Goal: Task Accomplishment & Management: Use online tool/utility

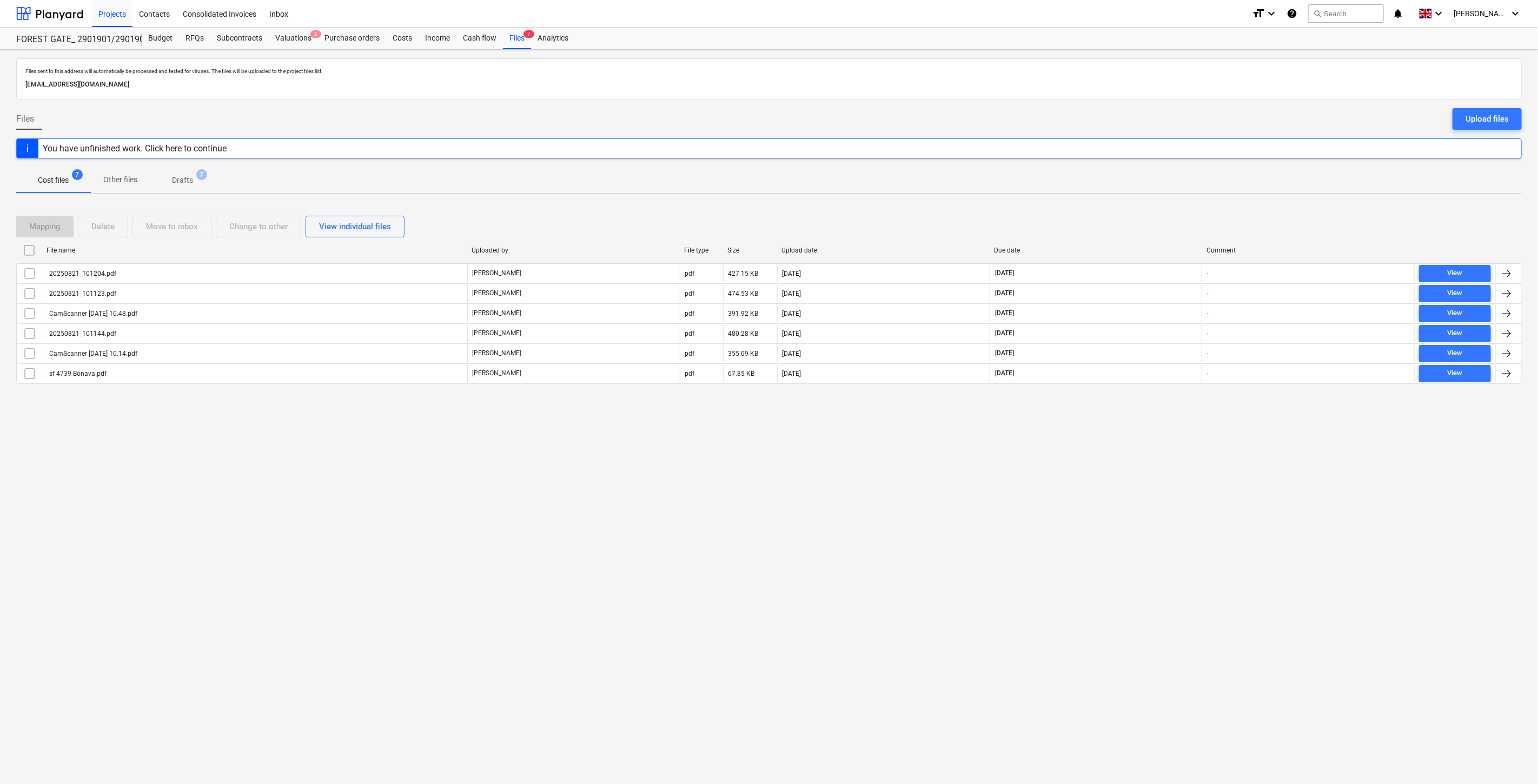
click at [615, 430] on div "Files sent to this address will automatically be processed and tested for virus…" at bounding box center [769, 417] width 1538 height 734
click at [60, 15] on div at bounding box center [50, 13] width 67 height 27
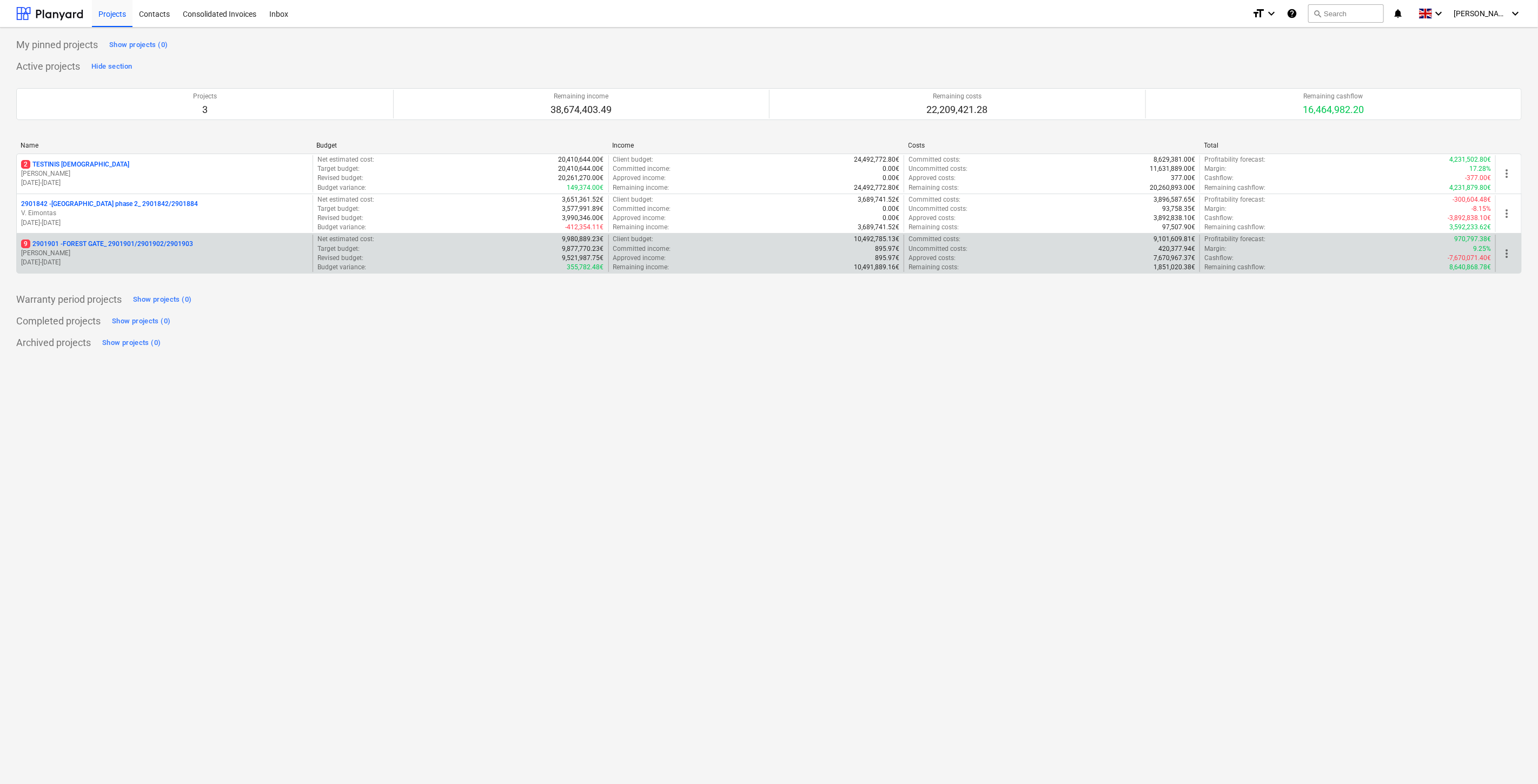
click at [154, 257] on p "[PERSON_NAME]" at bounding box center [164, 253] width 287 height 9
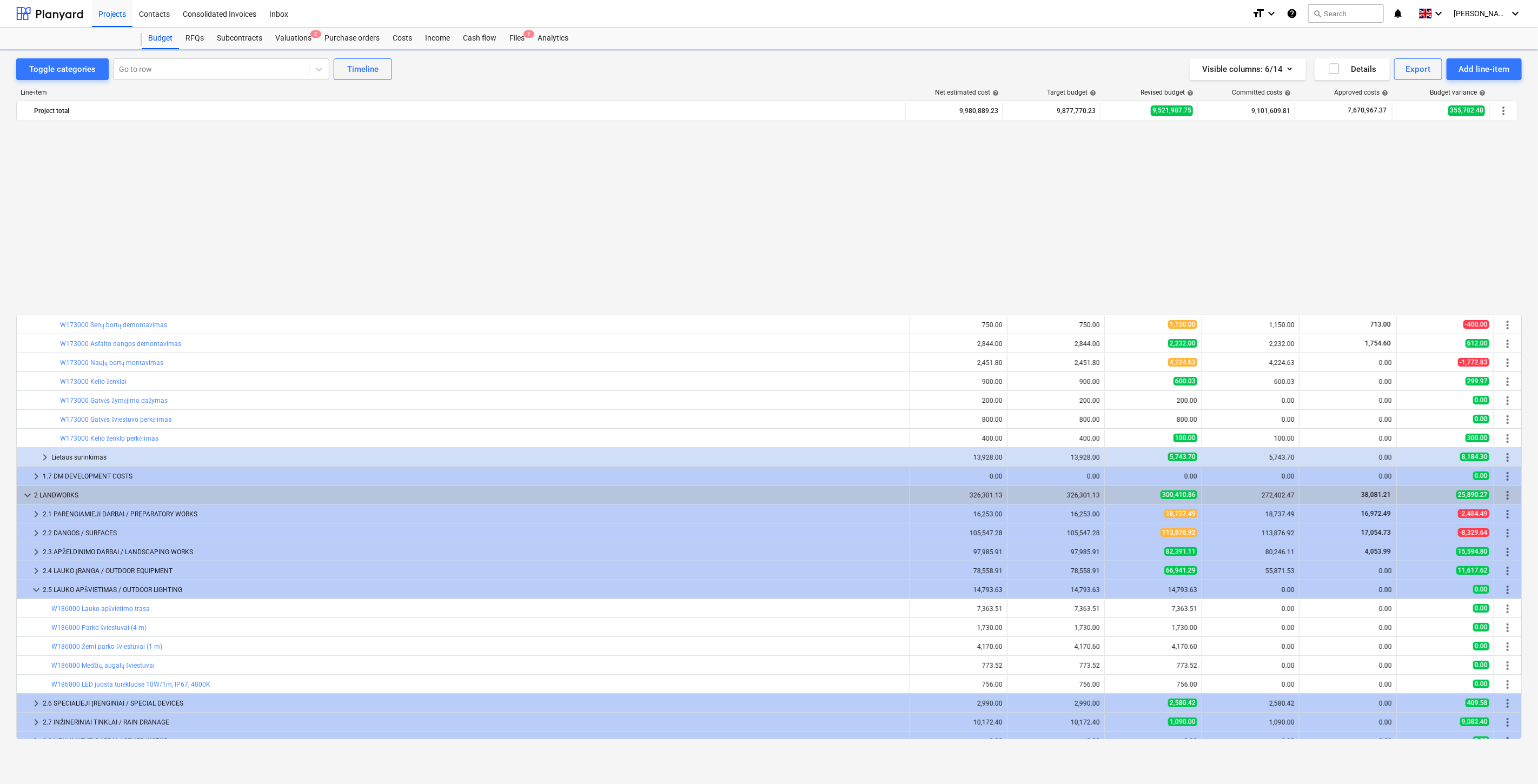
scroll to position [579, 0]
click at [514, 39] on div "Files 7" at bounding box center [517, 38] width 28 height 22
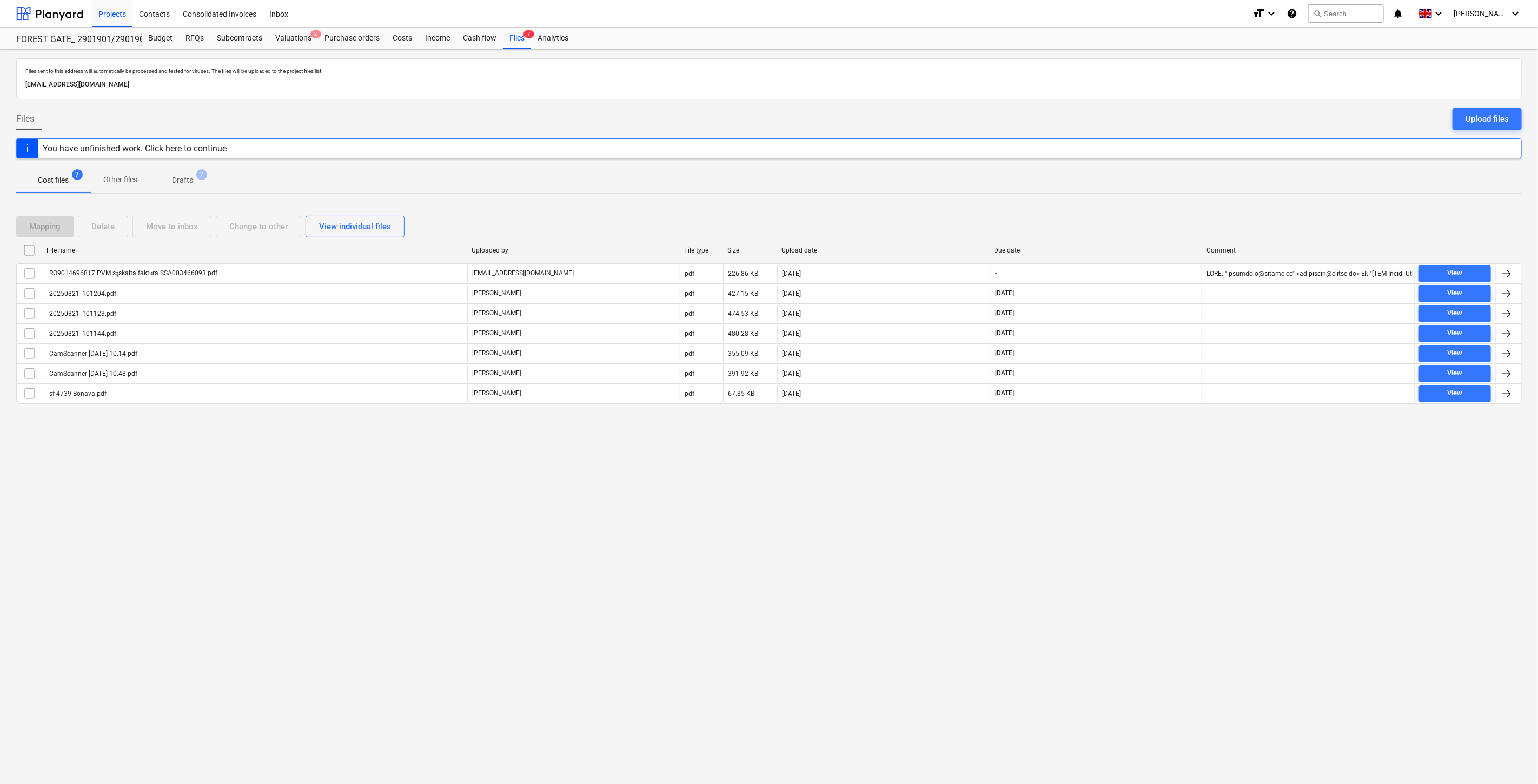
click at [1101, 569] on div "Files sent to this address will automatically be processed and tested for virus…" at bounding box center [769, 417] width 1538 height 734
click at [1132, 536] on div "Files sent to this address will automatically be processed and tested for virus…" at bounding box center [769, 417] width 1538 height 734
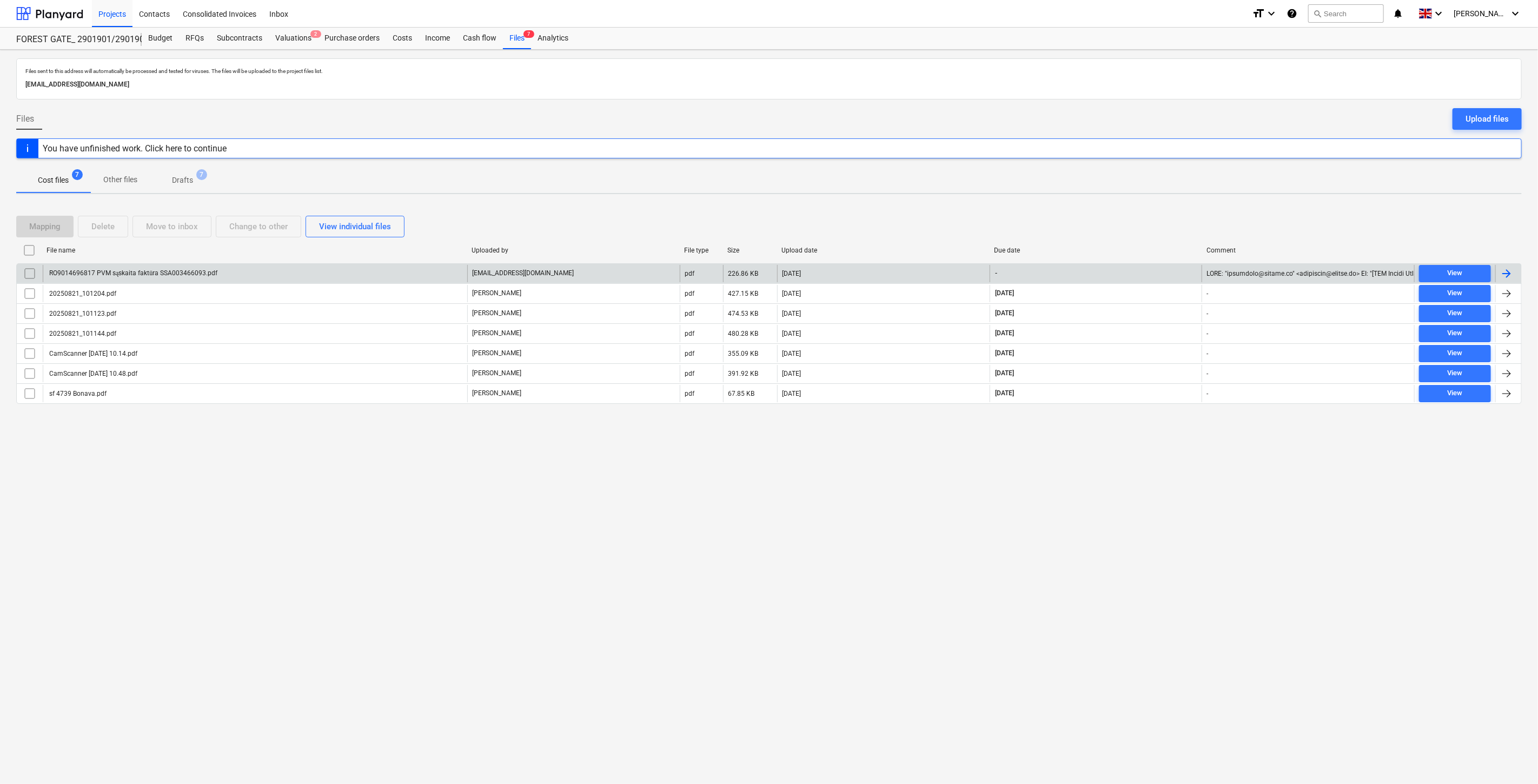
click at [327, 278] on div "RO9014696817 PVM sąskaita faktūra SSA003466093.pdf" at bounding box center [255, 274] width 425 height 17
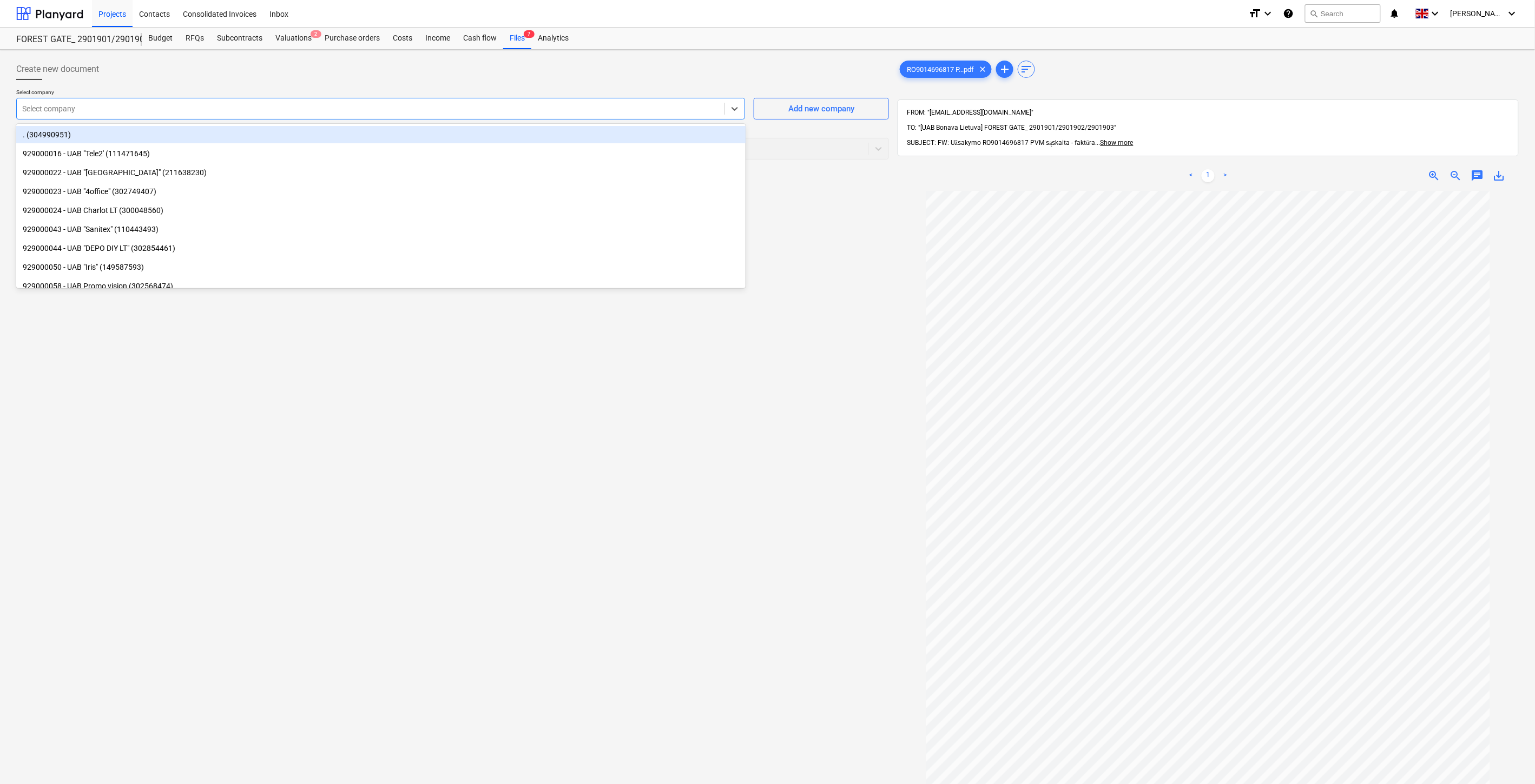
click at [384, 109] on div at bounding box center [371, 109] width 697 height 11
type input "sen"
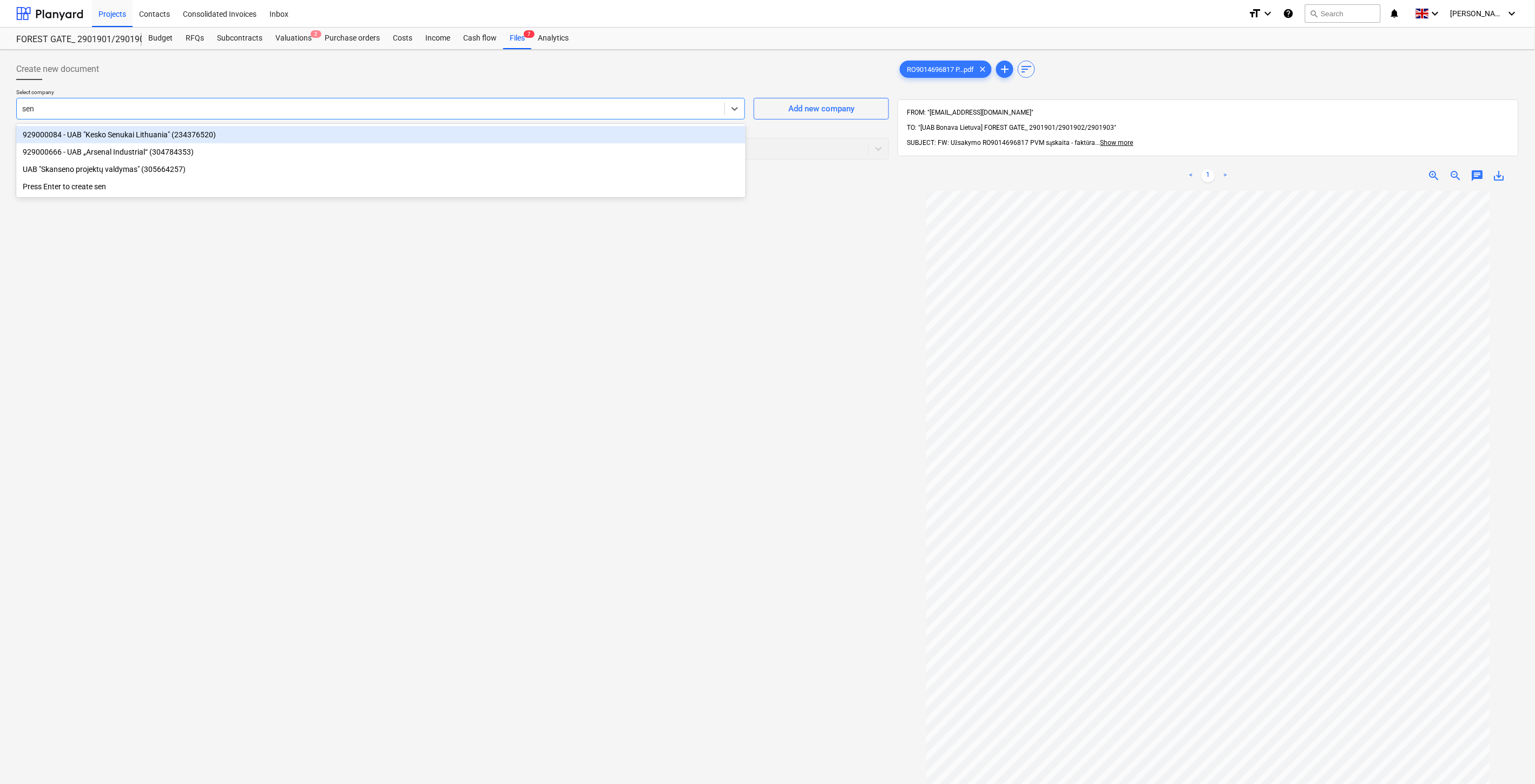
click at [294, 135] on div "929000084 - UAB "Kesko Senukai Lithuania" (234376520)" at bounding box center [381, 134] width 729 height 17
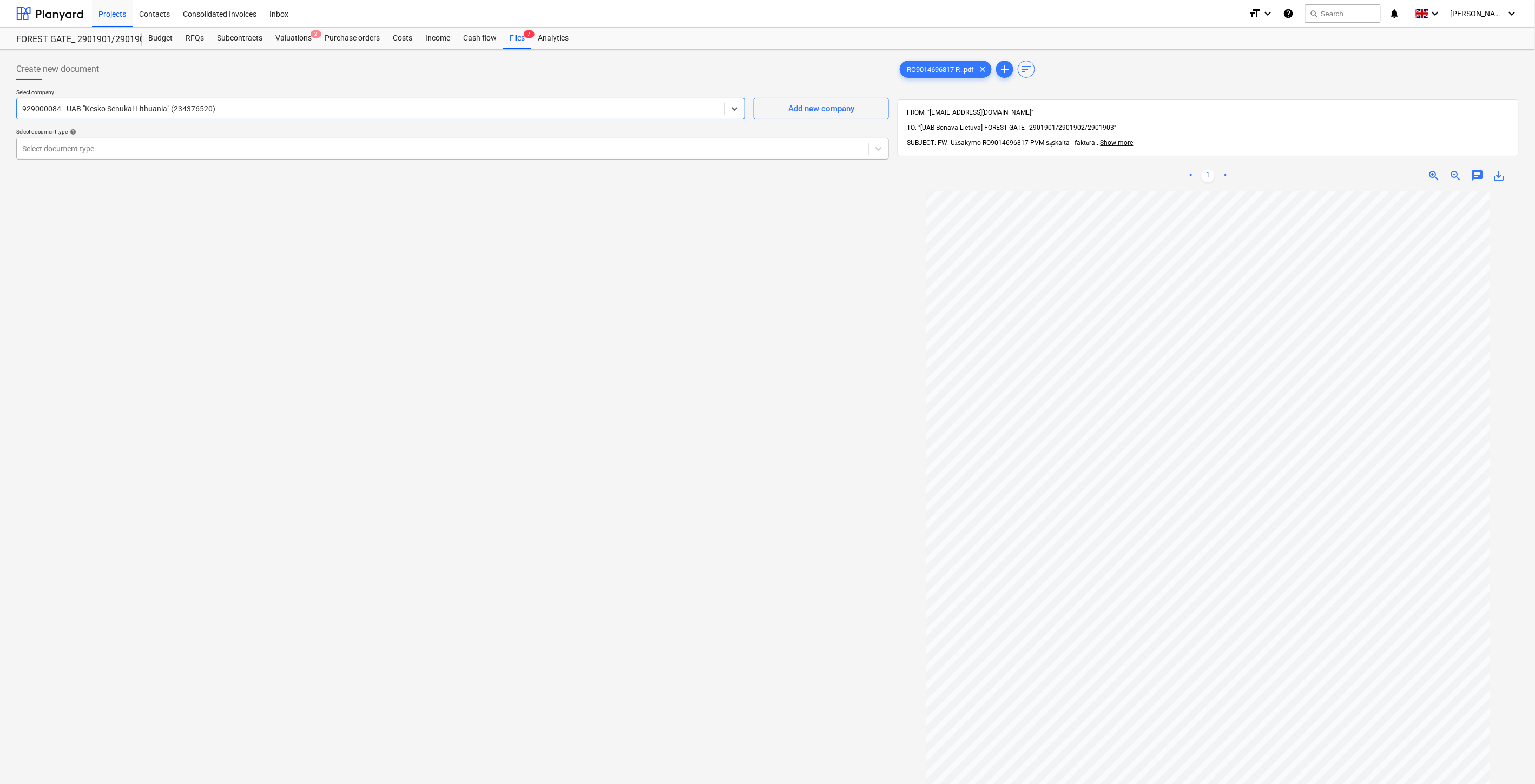
click at [264, 147] on div at bounding box center [442, 148] width 840 height 11
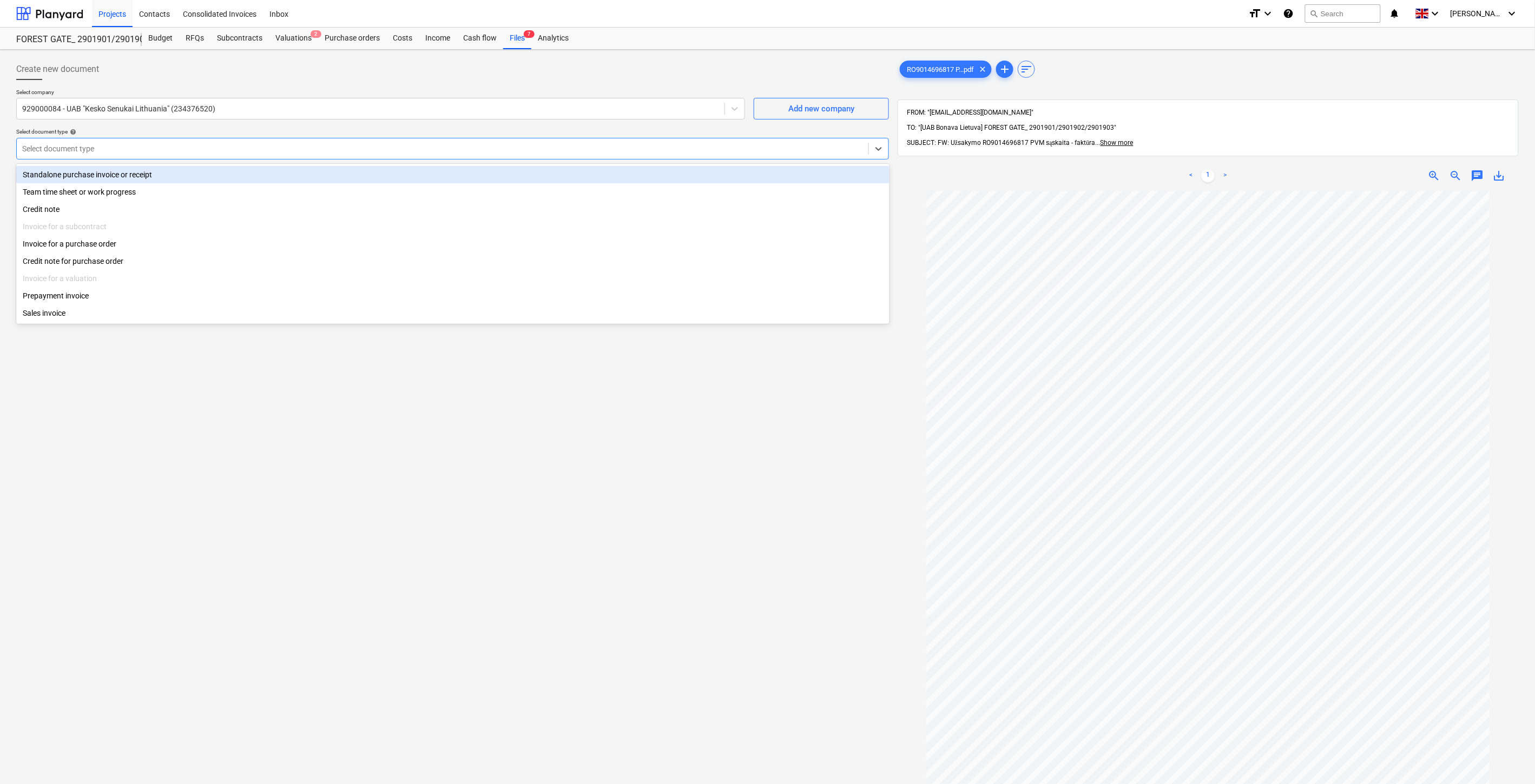
click at [216, 176] on div "Standalone purchase invoice or receipt" at bounding box center [452, 175] width 873 height 17
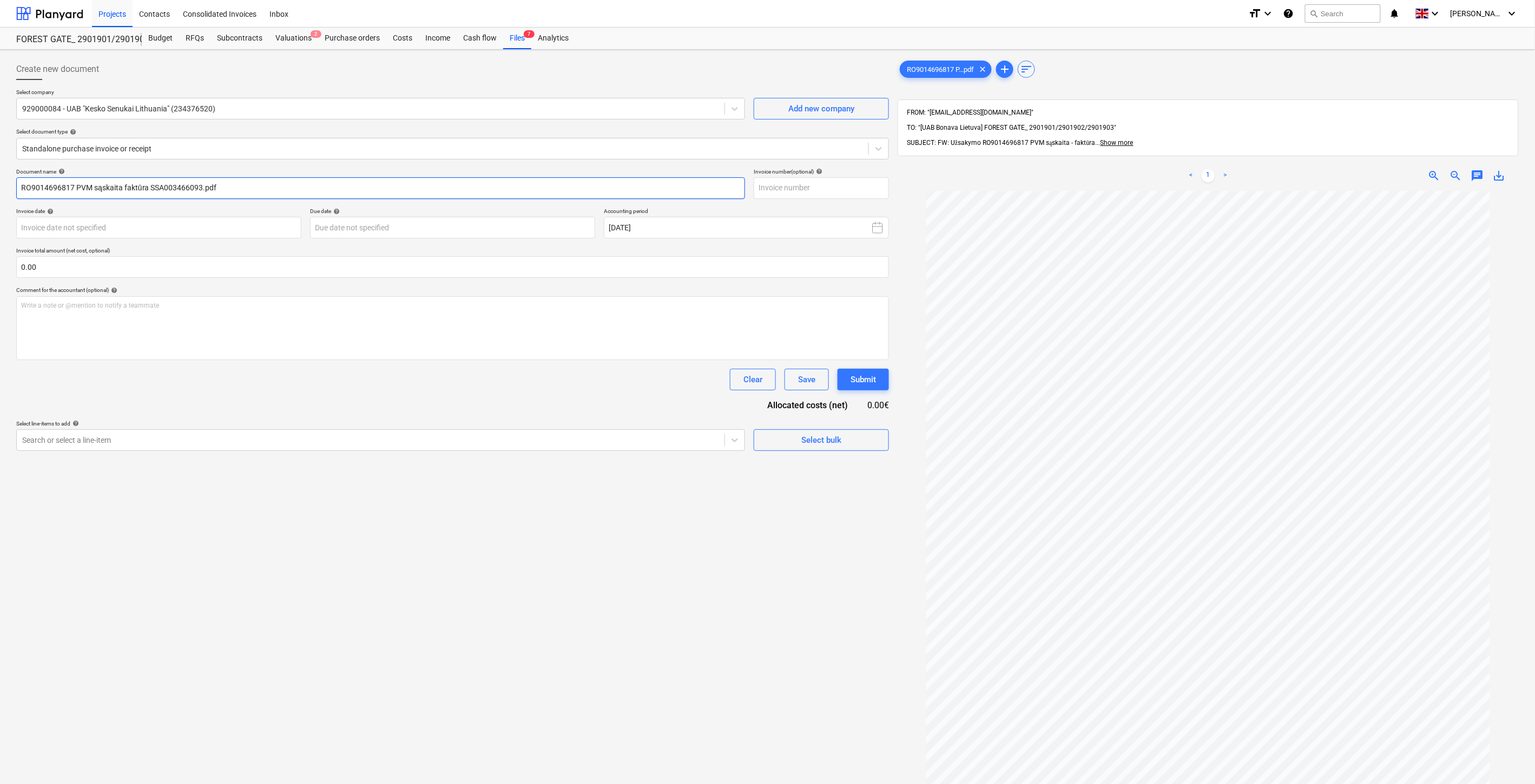
drag, startPoint x: 201, startPoint y: 185, endPoint x: 169, endPoint y: 191, distance: 32.6
click at [148, 190] on input "RO9014696817 PVM sąskaita faktūra SSA003466093.pdf" at bounding box center [381, 188] width 729 height 22
click at [807, 185] on input "text" at bounding box center [821, 188] width 135 height 22
paste input "SSA003466093"
type input "SSA003466093"
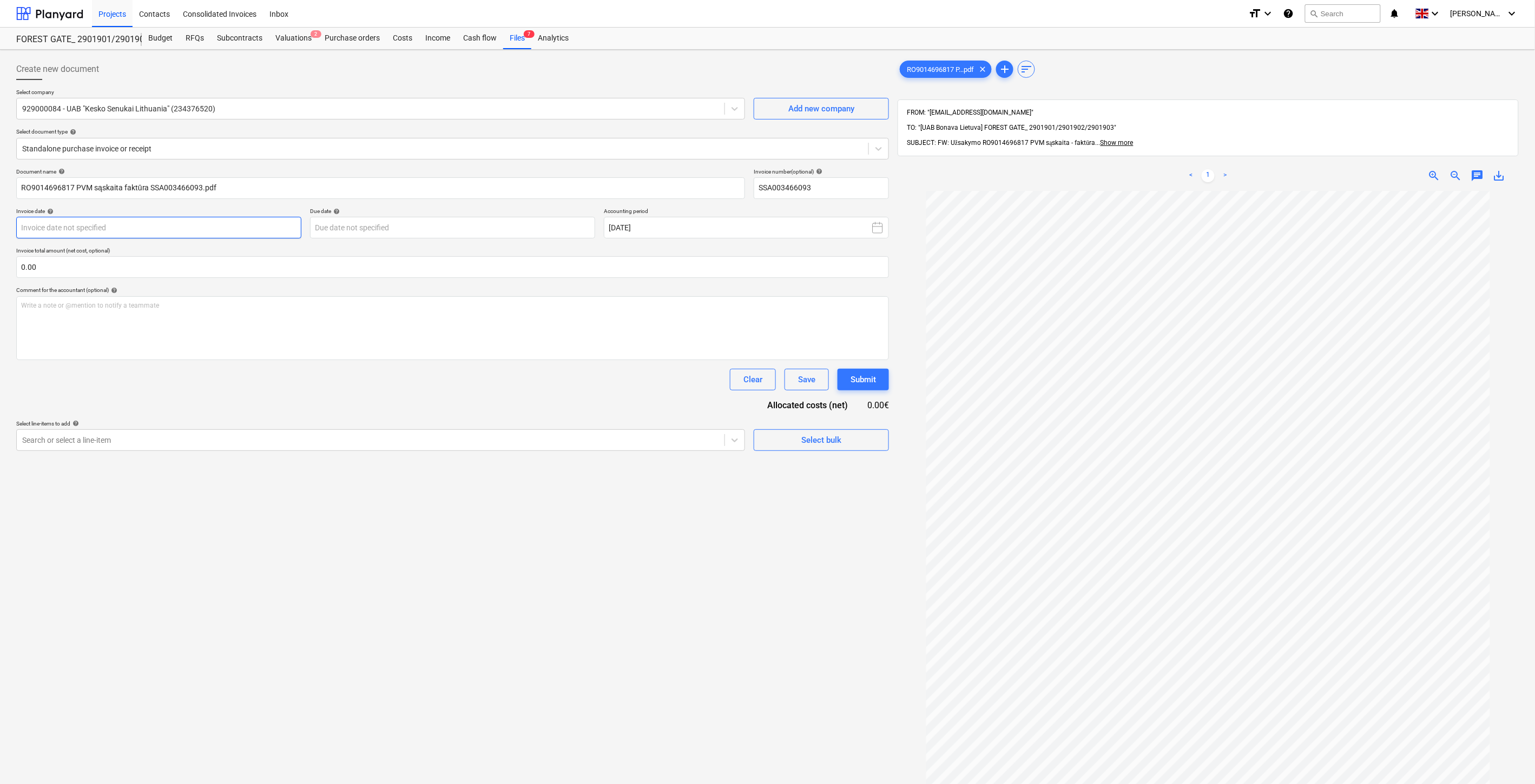
click at [219, 227] on body "Projects Contacts Consolidated Invoices Inbox format_size keyboard_arrow_down h…" at bounding box center [767, 392] width 1535 height 784
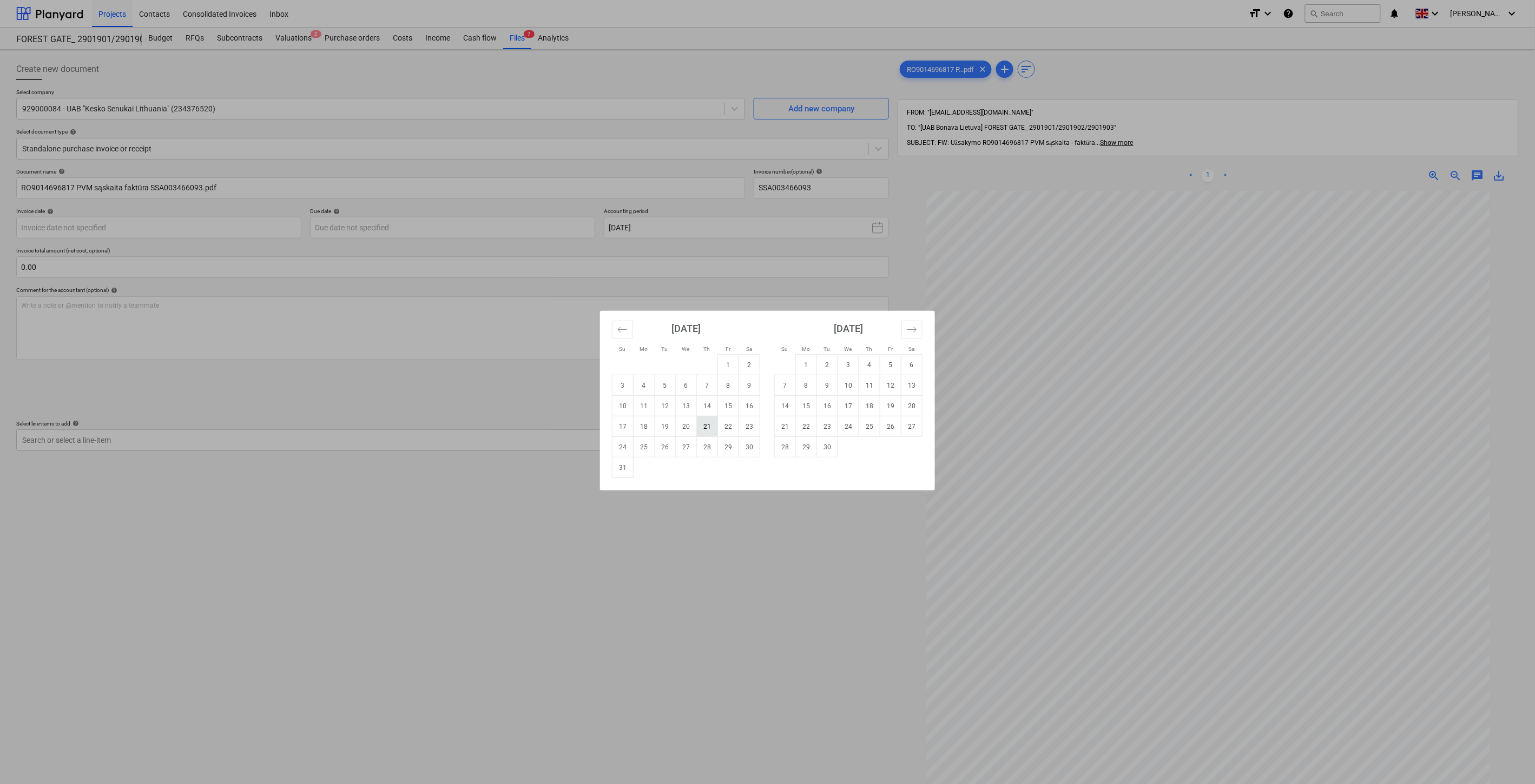
click at [713, 425] on td "21" at bounding box center [708, 426] width 21 height 21
type input "[DATE]"
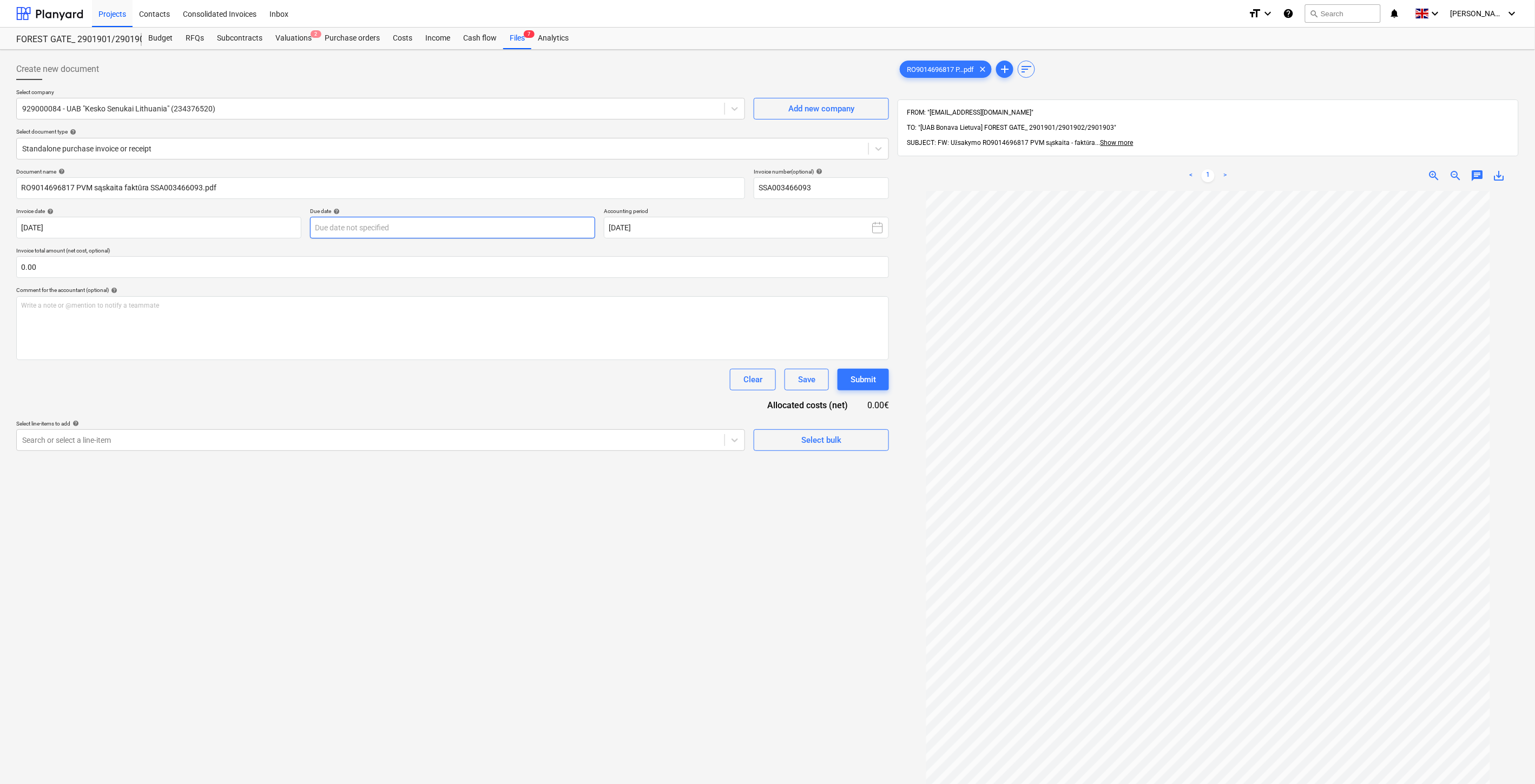
click at [425, 229] on body "Projects Contacts Consolidated Invoices Inbox format_size keyboard_arrow_down h…" at bounding box center [767, 392] width 1535 height 784
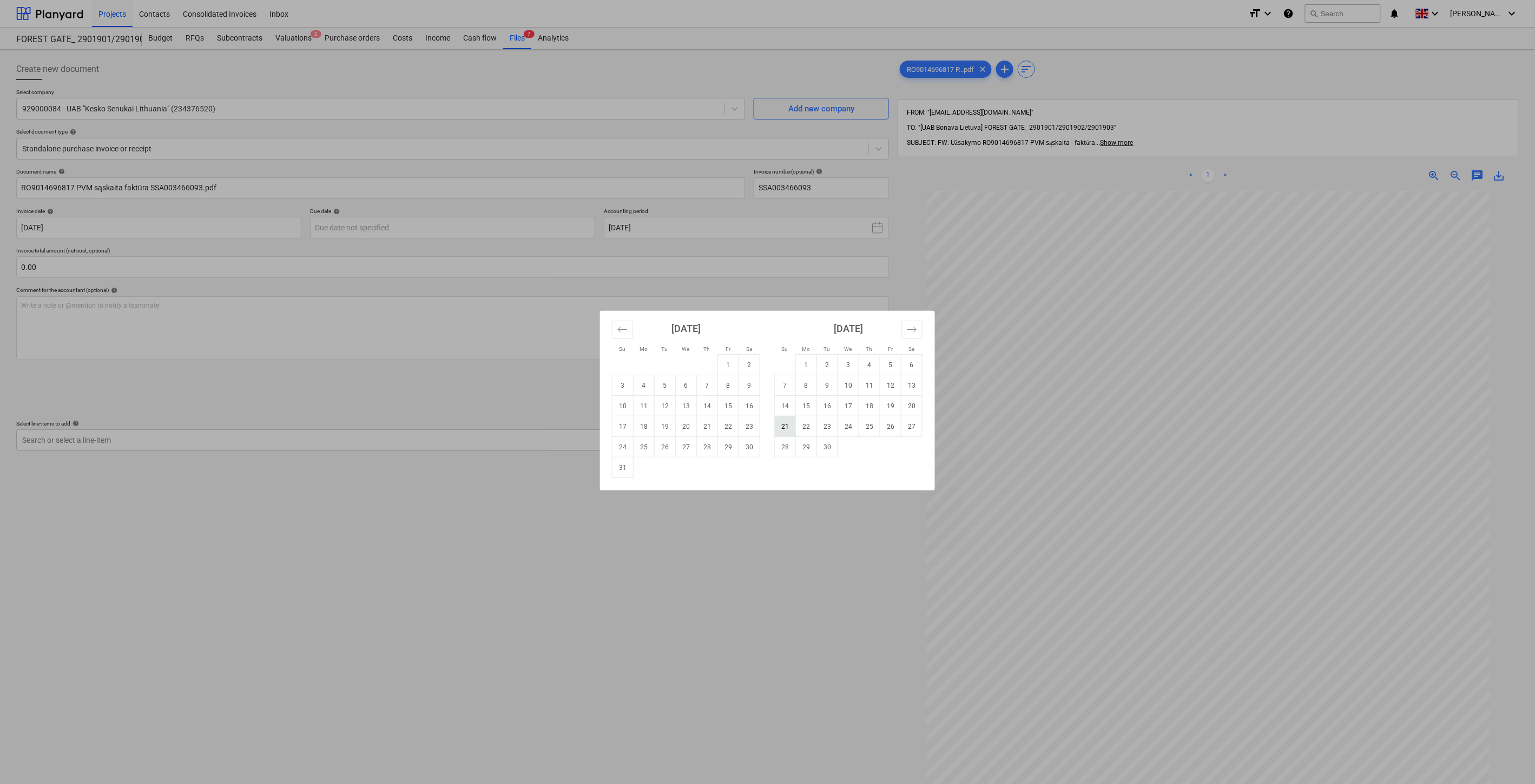
click at [787, 422] on td "21" at bounding box center [785, 426] width 21 height 21
type input "[DATE]"
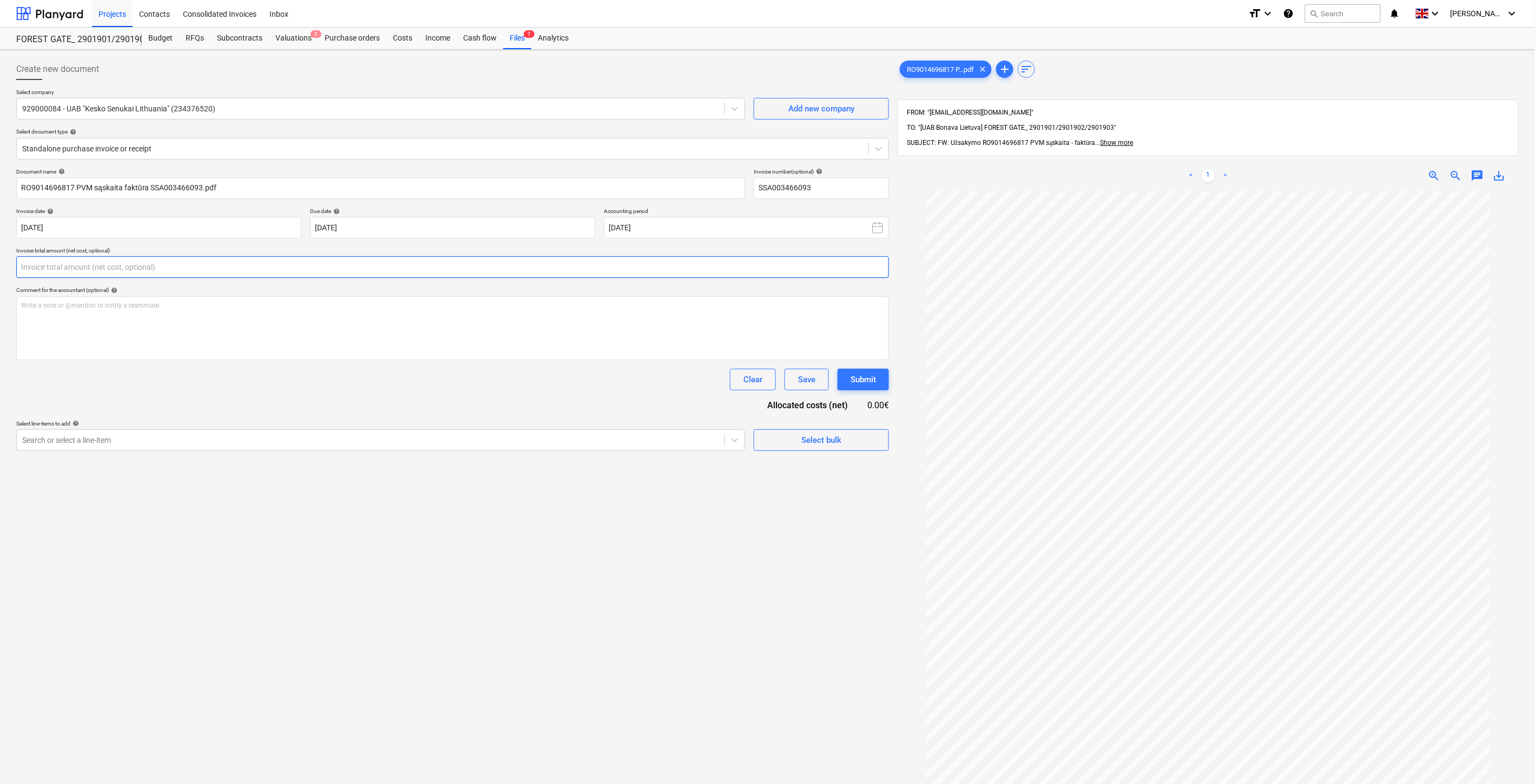
click at [386, 258] on input "text" at bounding box center [452, 267] width 873 height 22
type input "16.83"
click at [196, 469] on div at bounding box center [371, 467] width 697 height 11
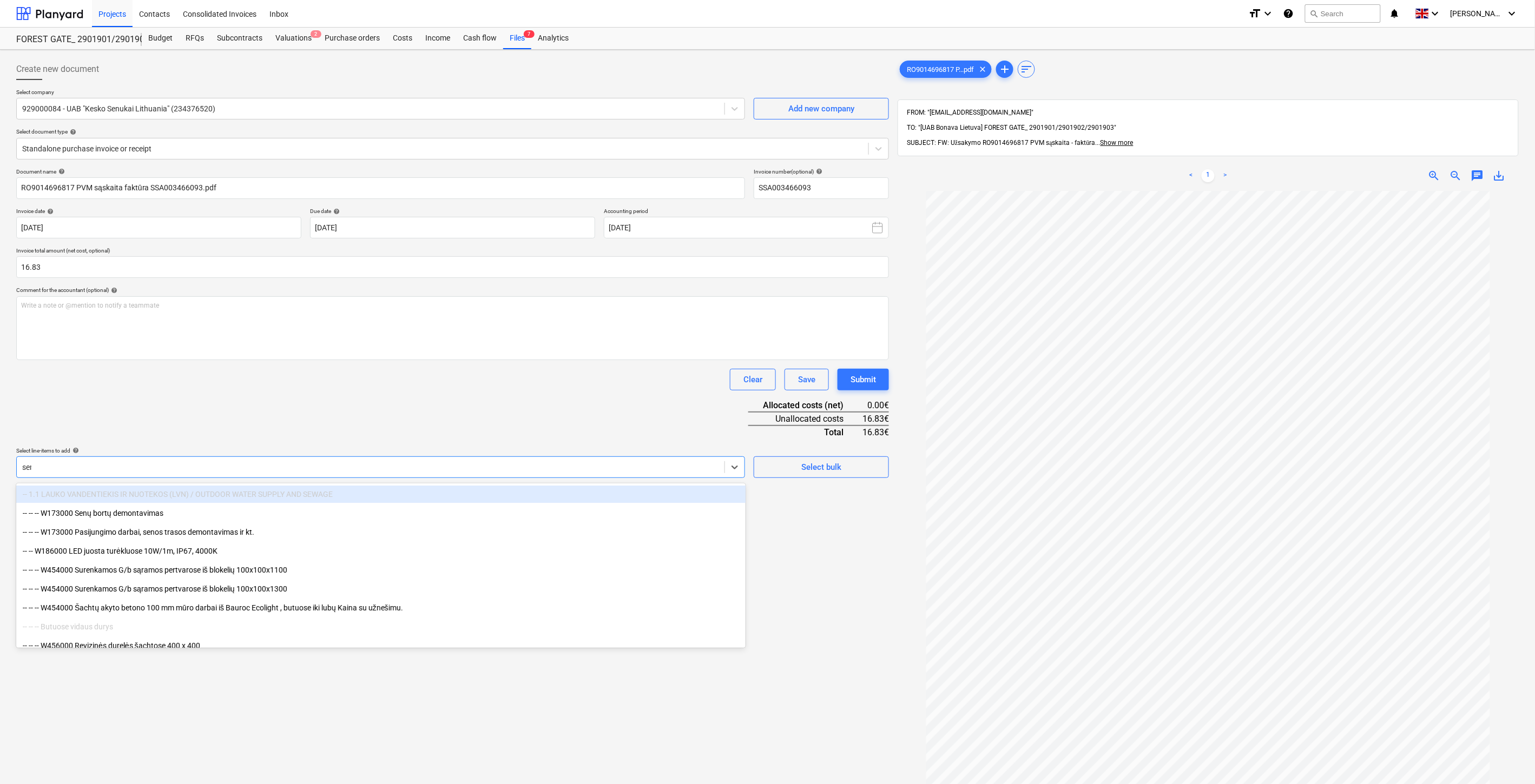
type input "senu"
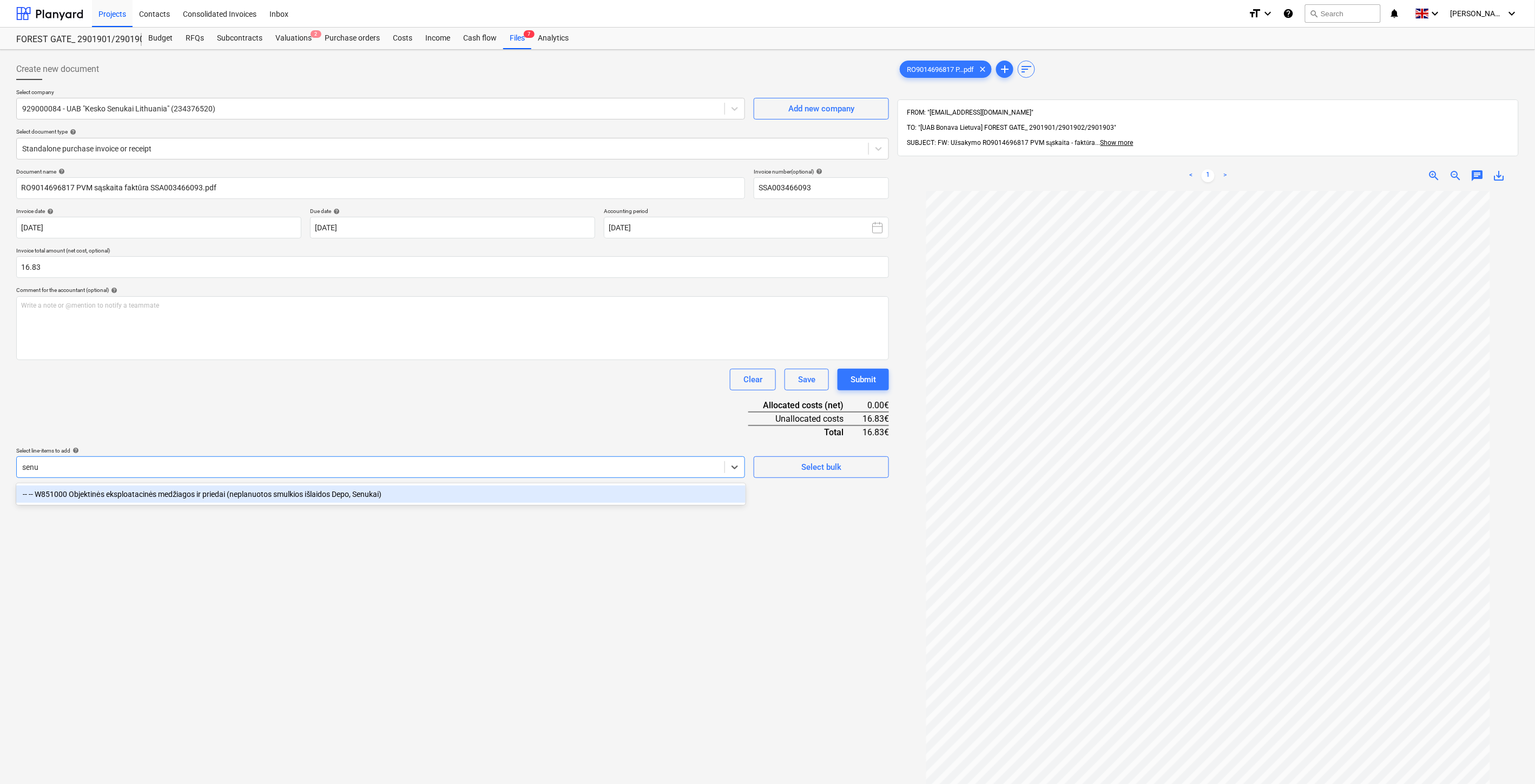
click at [172, 495] on div "-- -- W851000 Objektinės eksploatacinės medžiagos ir priedai (neplanuotos smulk…" at bounding box center [381, 495] width 729 height 17
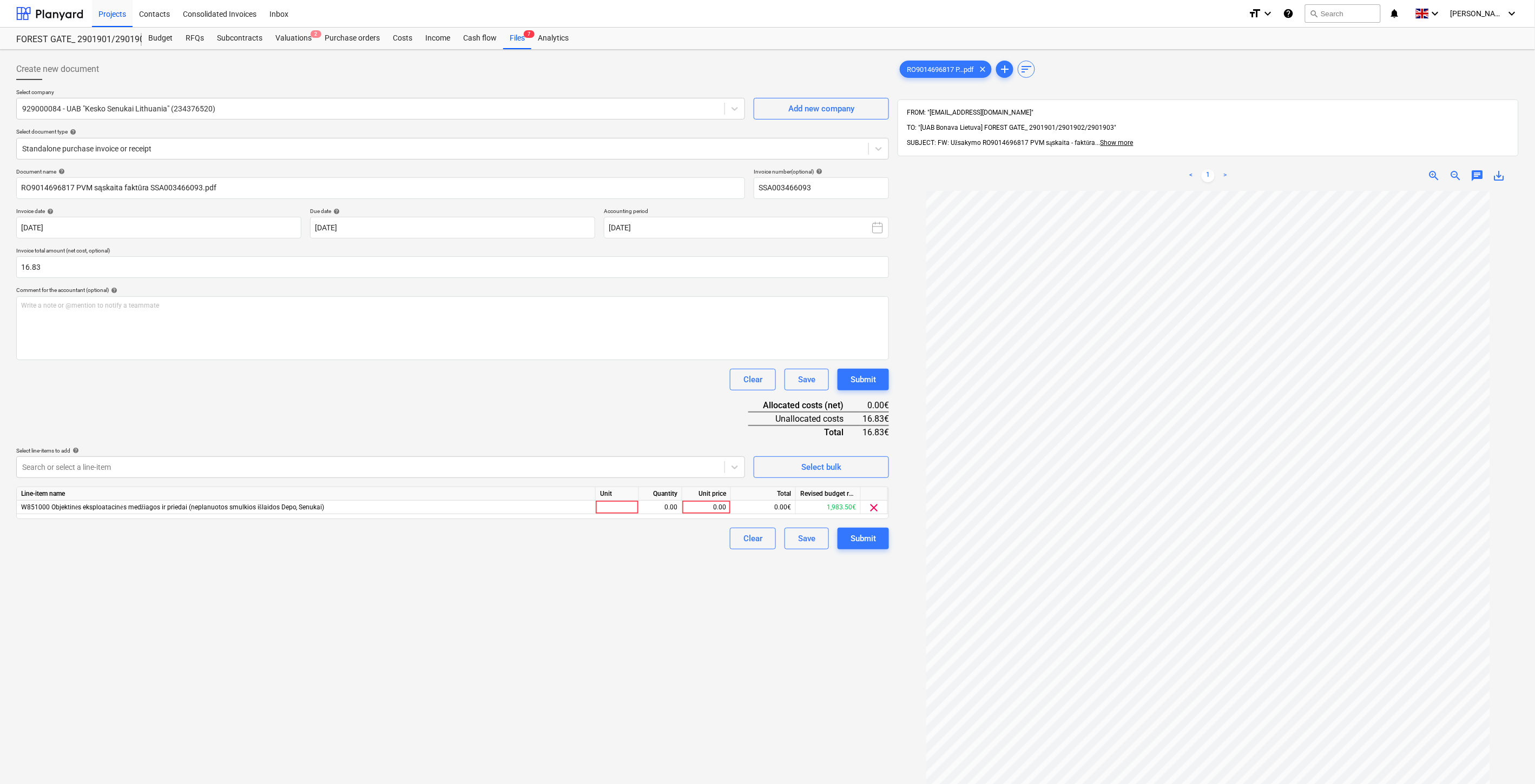
drag, startPoint x: 290, startPoint y: 398, endPoint x: 515, endPoint y: 480, distance: 239.5
click at [290, 398] on div "Document name help RO9014696817 PVM sąskaita faktūra SSA003466093.pdf Invoice n…" at bounding box center [452, 358] width 873 height 382
click at [618, 507] on div at bounding box center [617, 507] width 43 height 14
type input "1"
drag, startPoint x: 639, startPoint y: 507, endPoint x: 711, endPoint y: 508, distance: 72.0
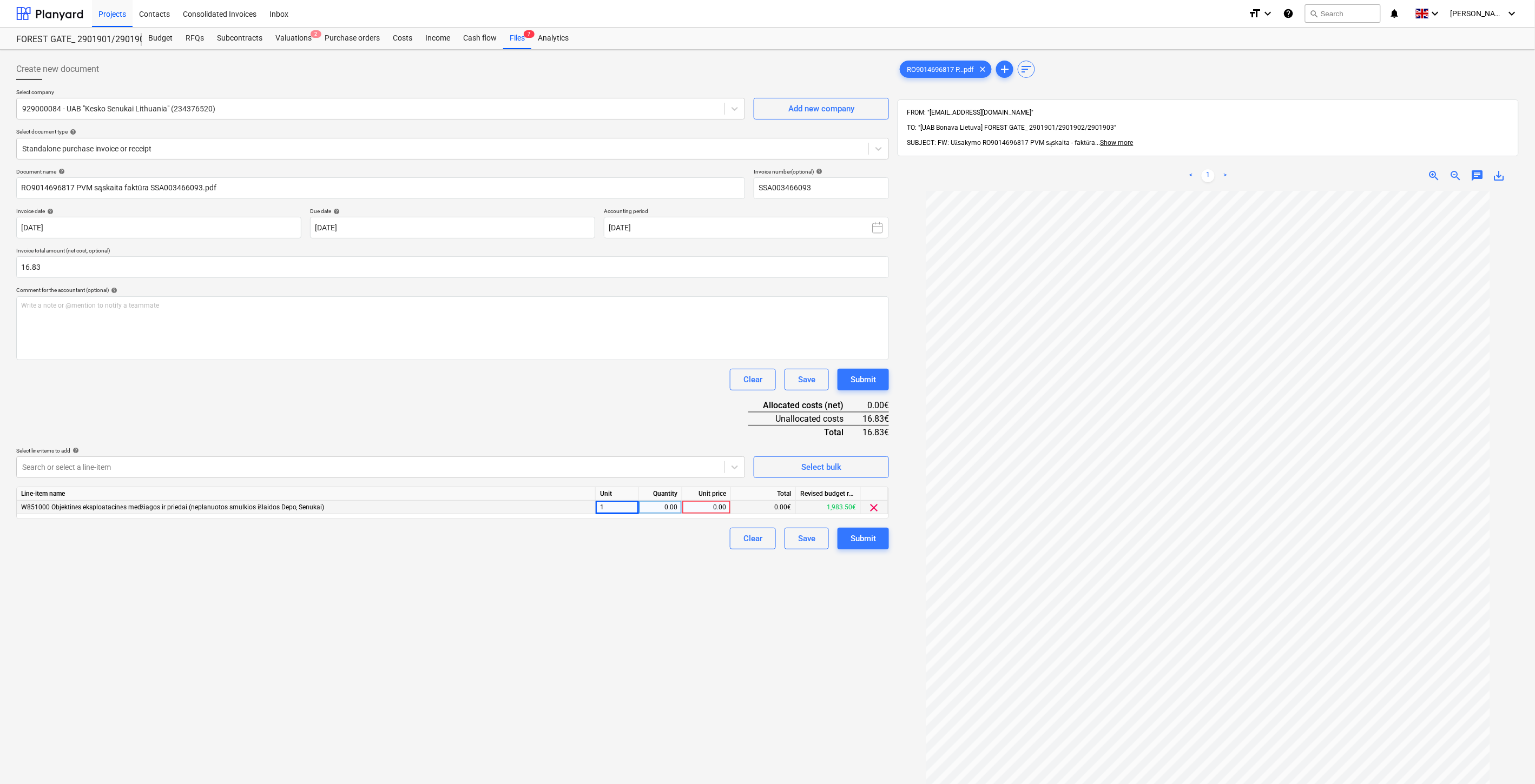
click at [640, 507] on div "0.00" at bounding box center [660, 507] width 43 height 14
drag, startPoint x: 710, startPoint y: 508, endPoint x: 615, endPoint y: 432, distance: 121.7
click at [710, 507] on div "0.00" at bounding box center [707, 507] width 40 height 14
type input "16.83"
click at [607, 425] on div "Document name help RO9014696817 PVM sąskaita faktūra SSA003466093.pdf Invoice n…" at bounding box center [452, 358] width 873 height 382
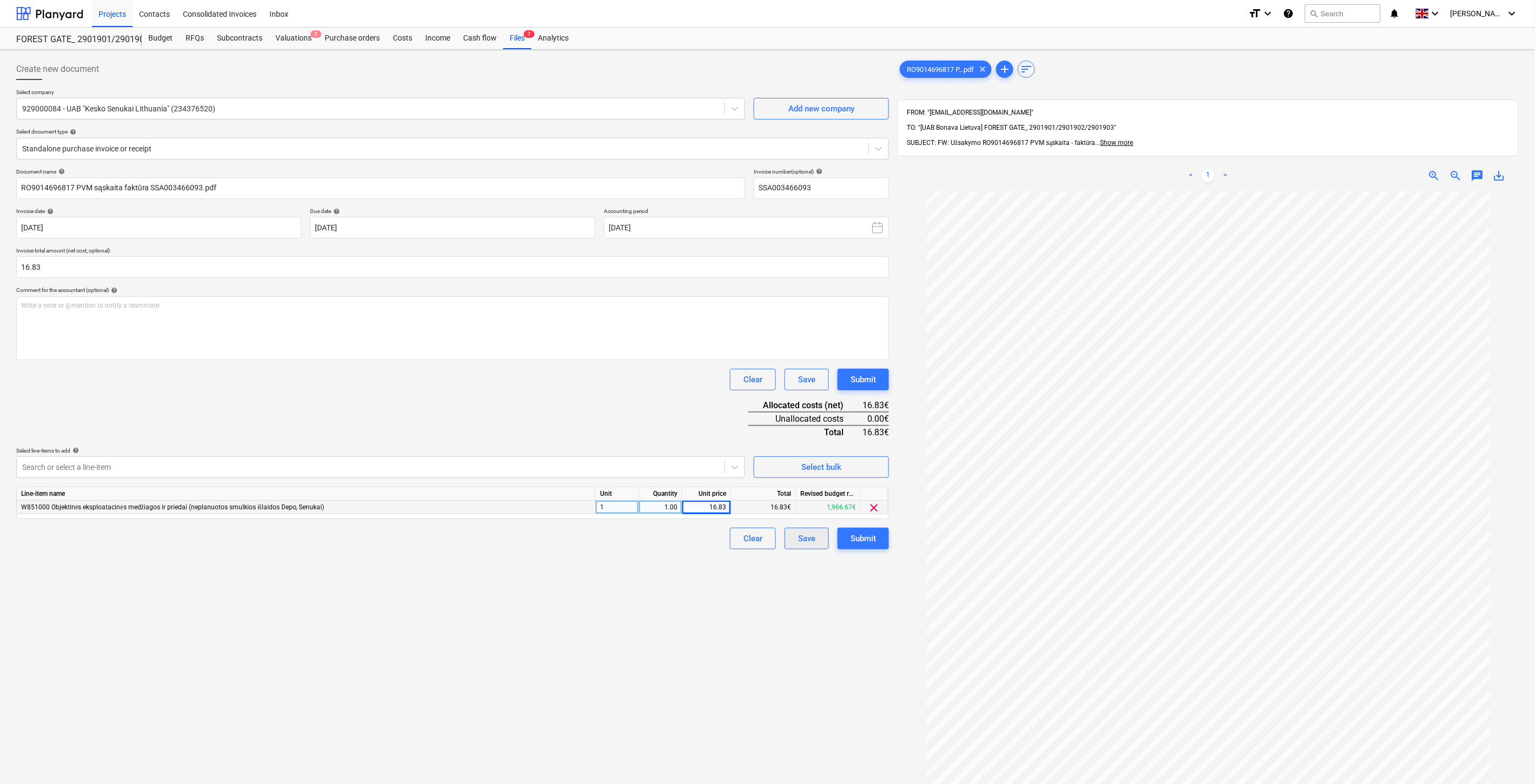
click at [799, 539] on div "Save" at bounding box center [807, 538] width 17 height 14
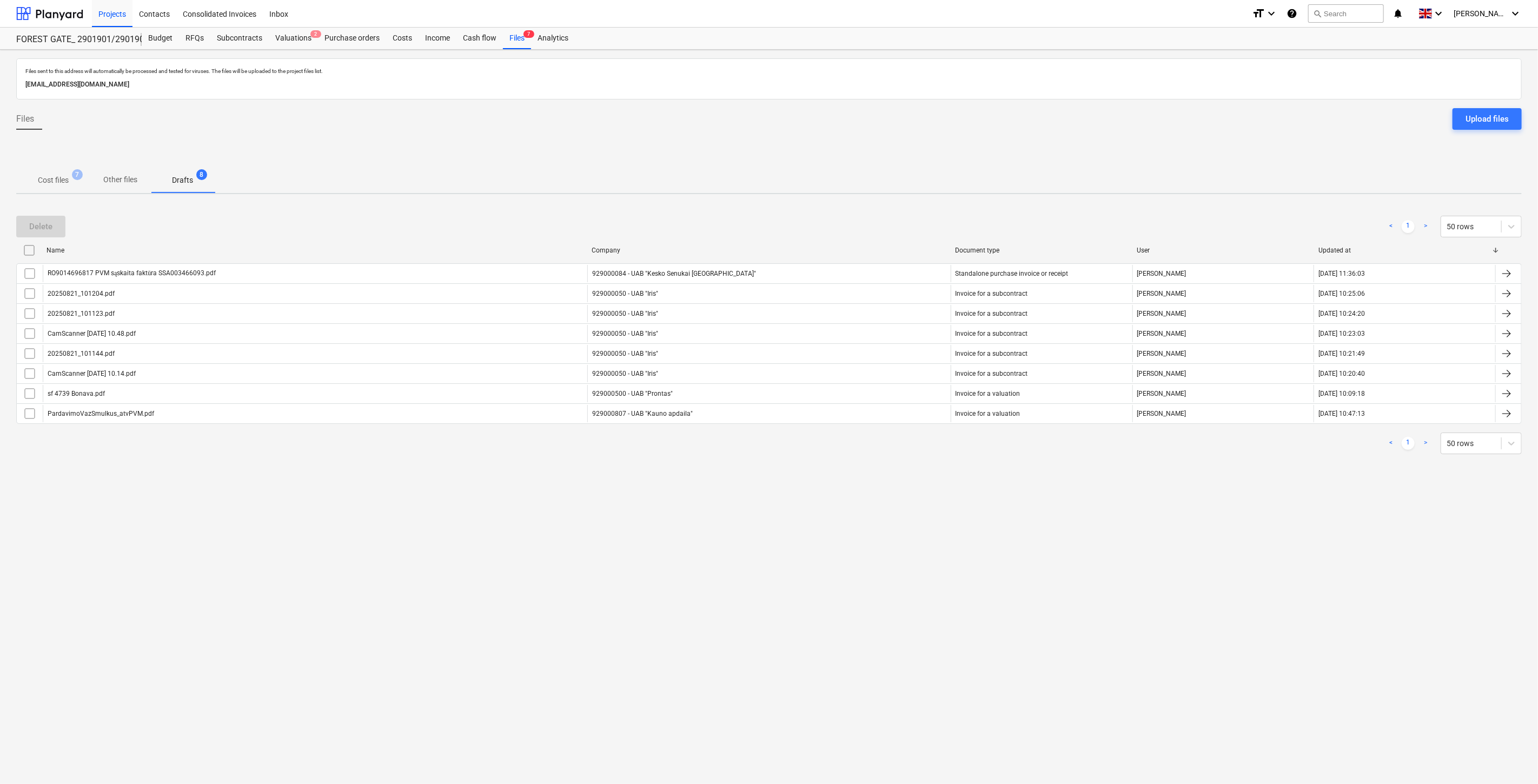
click at [916, 511] on div "Files sent to this address will automatically be processed and tested for virus…" at bounding box center [769, 417] width 1538 height 734
click at [924, 489] on div "Files sent to this address will automatically be processed and tested for virus…" at bounding box center [769, 417] width 1538 height 734
click at [896, 487] on div "Files sent to this address will automatically be processed and tested for virus…" at bounding box center [769, 417] width 1538 height 734
click at [905, 464] on div "Delete < 1 > 50 rows Name Company Document type User Updated at RO9014696817 PV…" at bounding box center [769, 334] width 1506 height 264
click at [40, 182] on p "Cost files" at bounding box center [53, 180] width 31 height 11
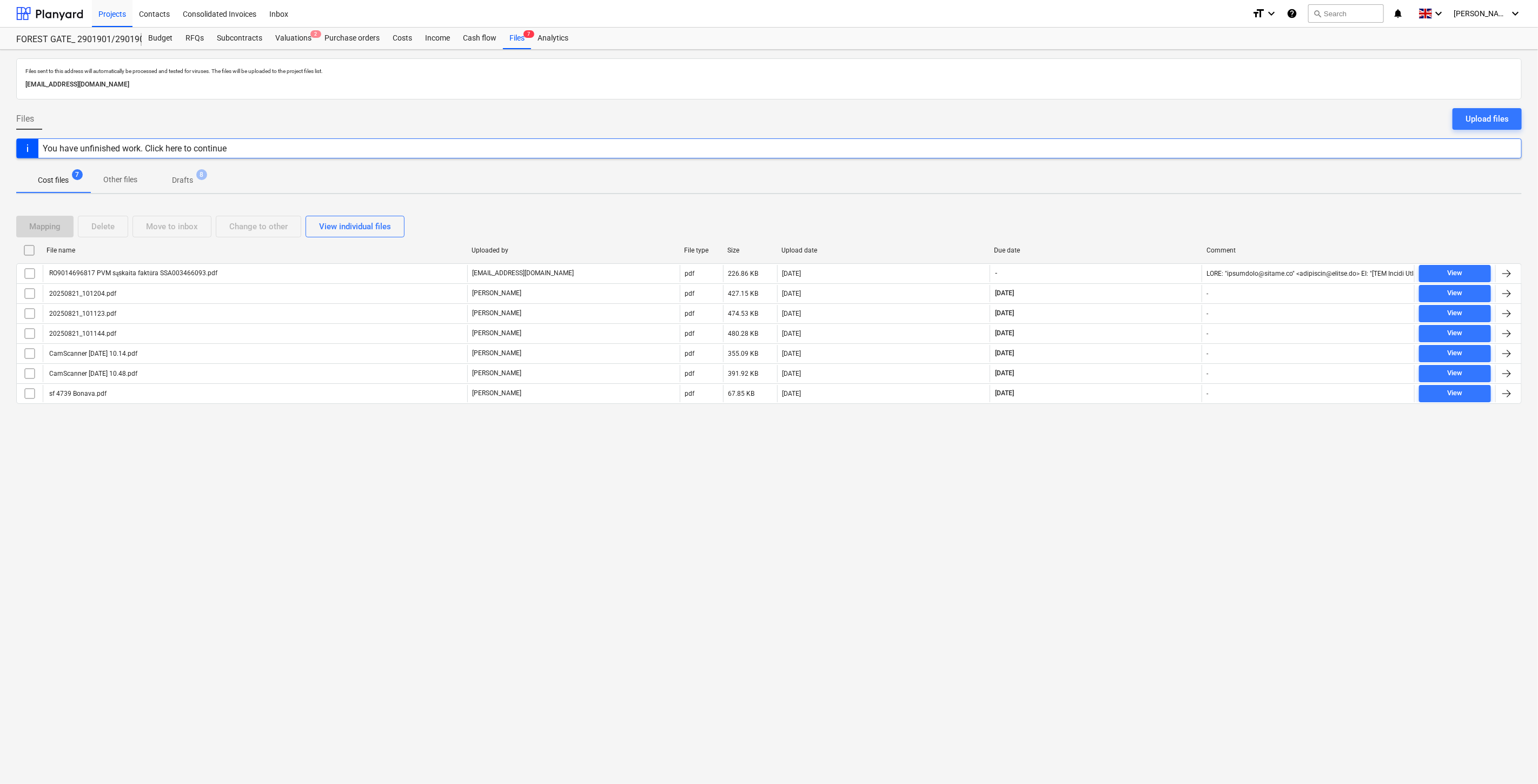
click at [1145, 437] on div "Files sent to this address will automatically be processed and tested for virus…" at bounding box center [769, 417] width 1538 height 734
click at [1151, 430] on div "Files sent to this address will automatically be processed and tested for virus…" at bounding box center [769, 417] width 1538 height 734
click at [1166, 423] on div "Mapping Delete Move to inbox Change to other View individual files File name Up…" at bounding box center [769, 314] width 1506 height 223
click at [1175, 418] on div "Mapping Delete Move to inbox Change to other View individual files File name Up…" at bounding box center [769, 314] width 1506 height 223
click at [290, 43] on div "Valuations 2" at bounding box center [293, 38] width 49 height 22
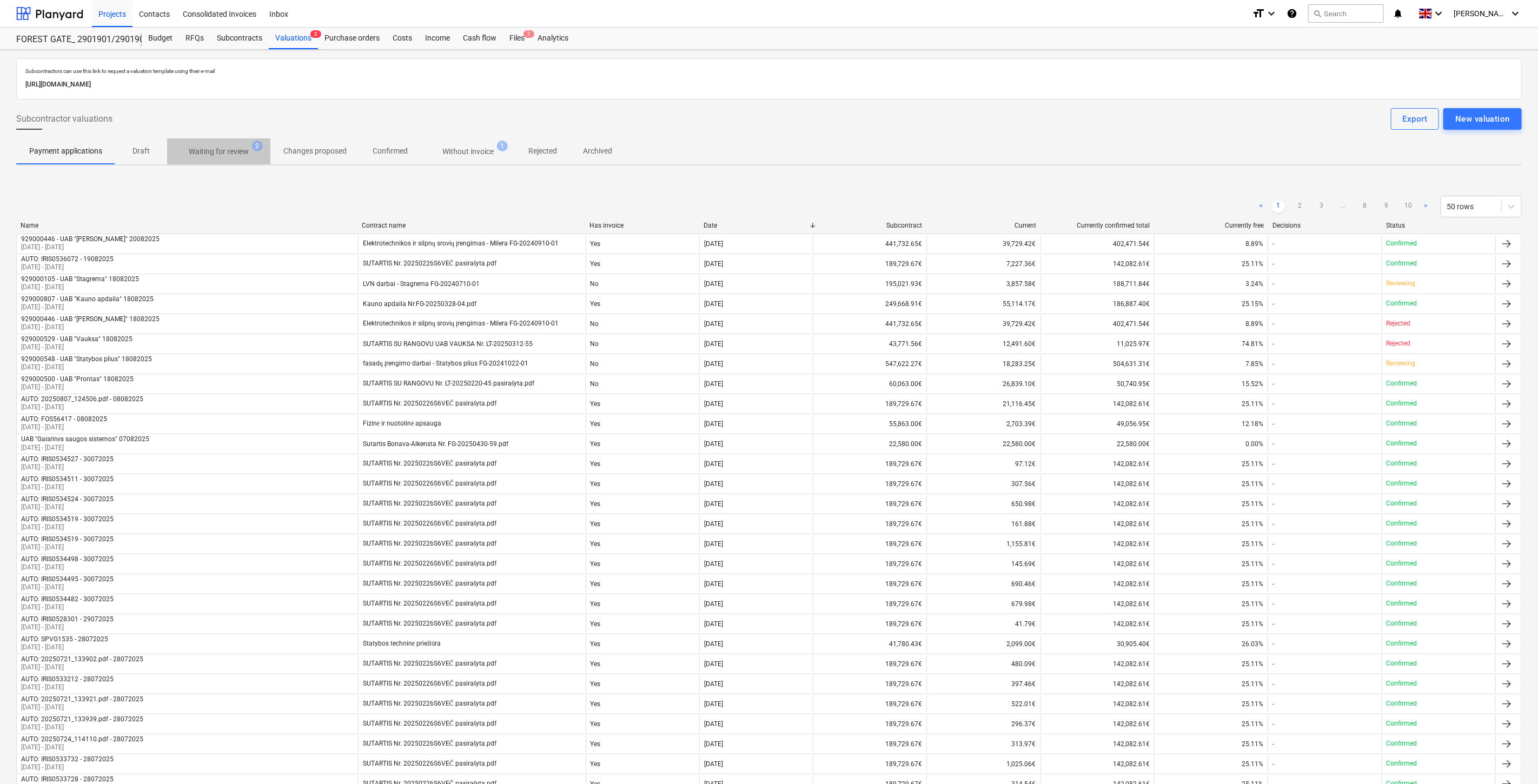
click at [234, 152] on p "Waiting for review" at bounding box center [219, 151] width 60 height 11
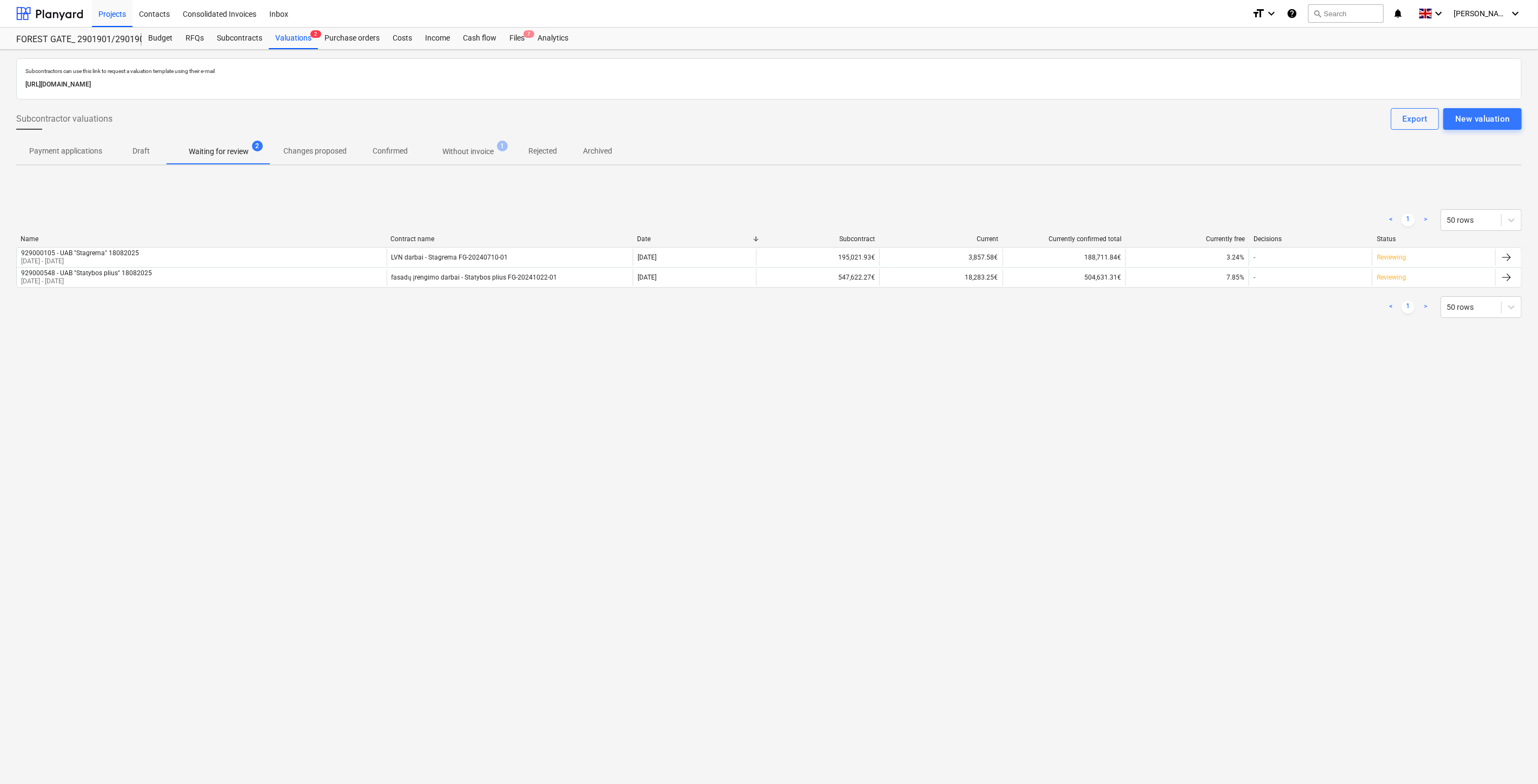
click at [1105, 448] on div "Subcontractors can use this link to request a valuation template using their e-…" at bounding box center [769, 417] width 1538 height 734
click at [1114, 429] on div "Subcontractors can use this link to request a valuation template using their e-…" at bounding box center [769, 417] width 1538 height 734
click at [526, 34] on span "7" at bounding box center [529, 34] width 11 height 8
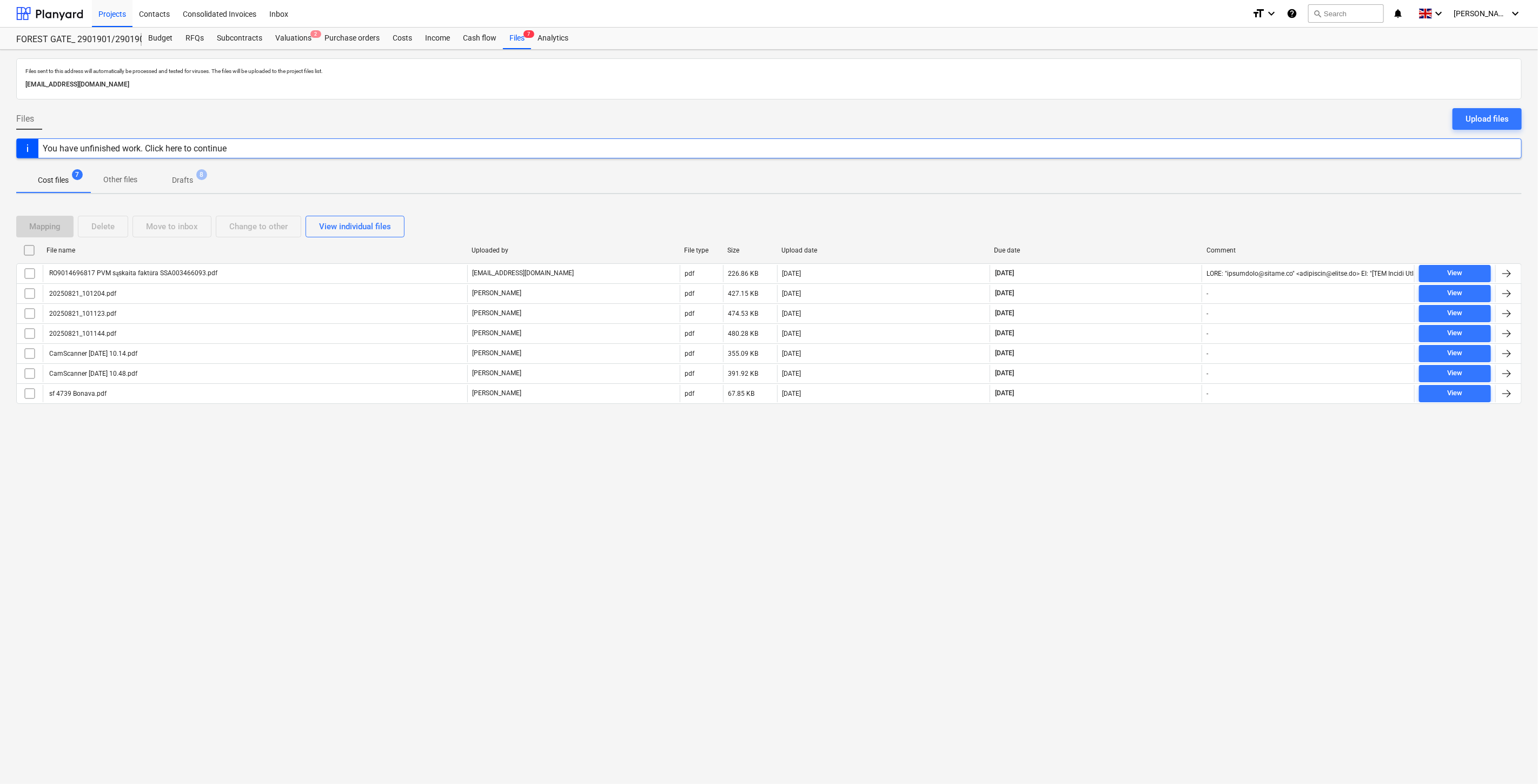
click at [1086, 503] on div "Files sent to this address will automatically be processed and tested for virus…" at bounding box center [769, 417] width 1538 height 734
click at [1102, 486] on div "Files sent to this address will automatically be processed and tested for virus…" at bounding box center [769, 417] width 1538 height 734
click at [299, 40] on div "Valuations 2" at bounding box center [293, 38] width 49 height 22
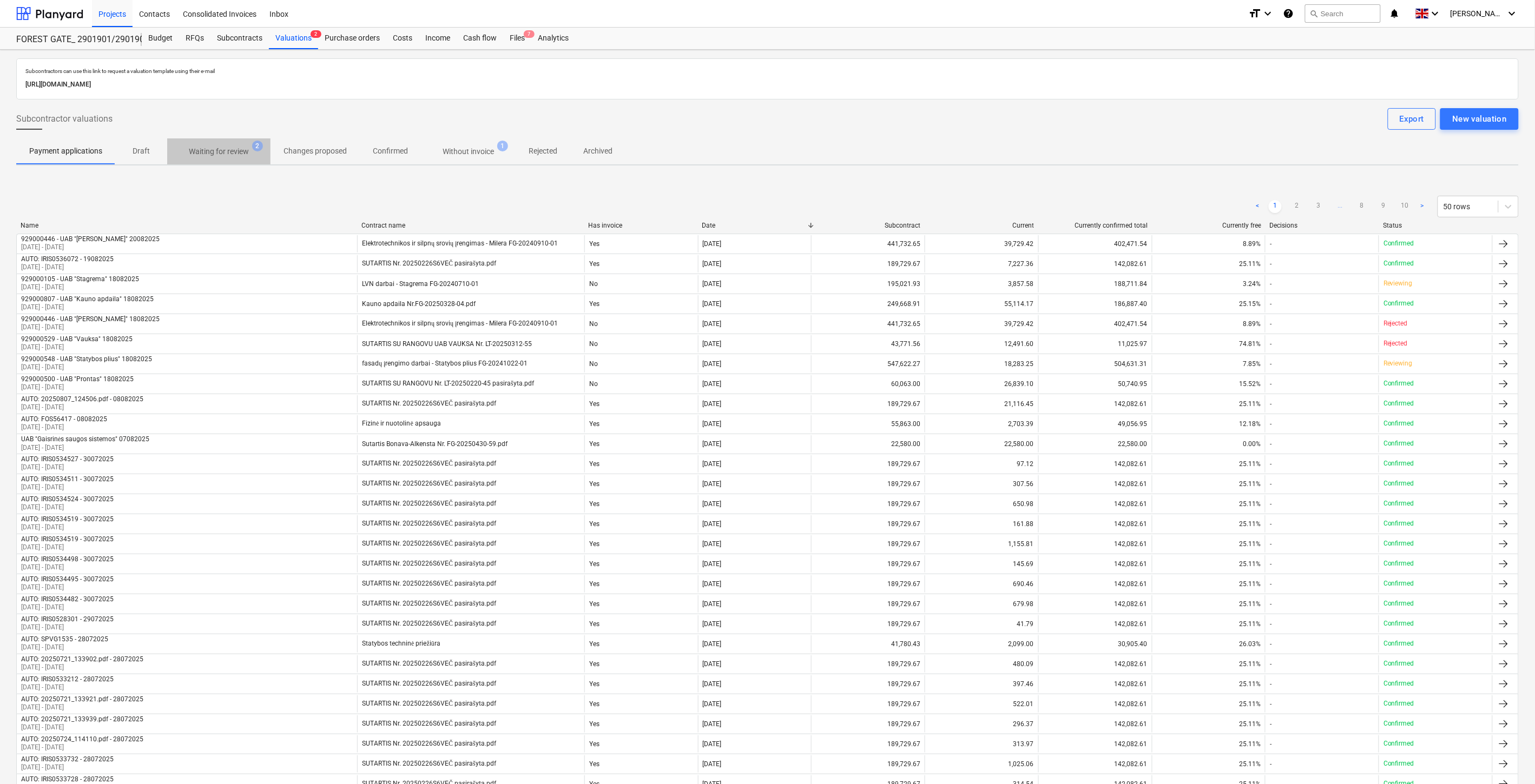
click at [246, 159] on span "Waiting for review 2" at bounding box center [219, 151] width 103 height 20
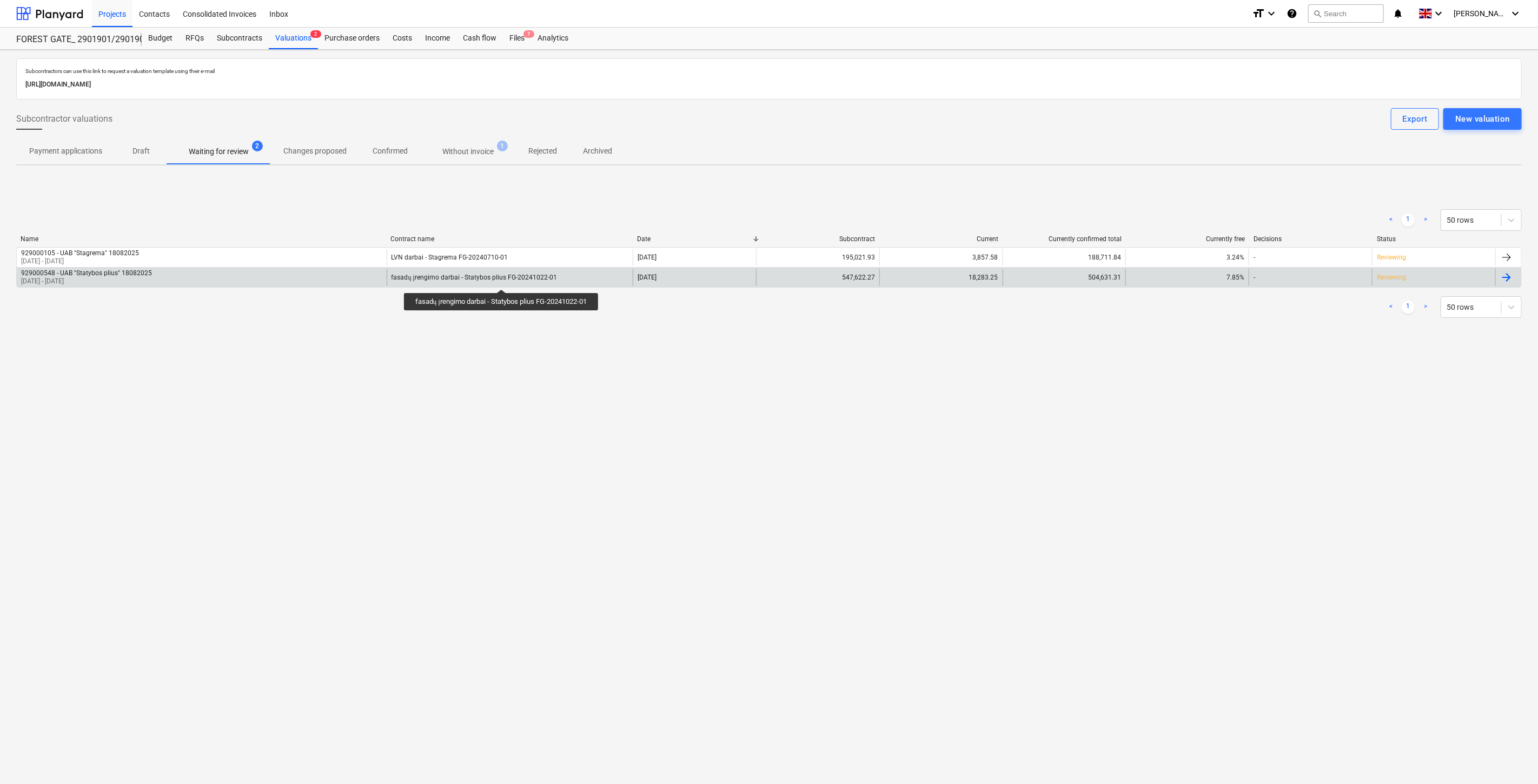
click at [503, 280] on div "fasadų įrengimo darbai - Statybos plius FG-20241022-01" at bounding box center [474, 277] width 165 height 8
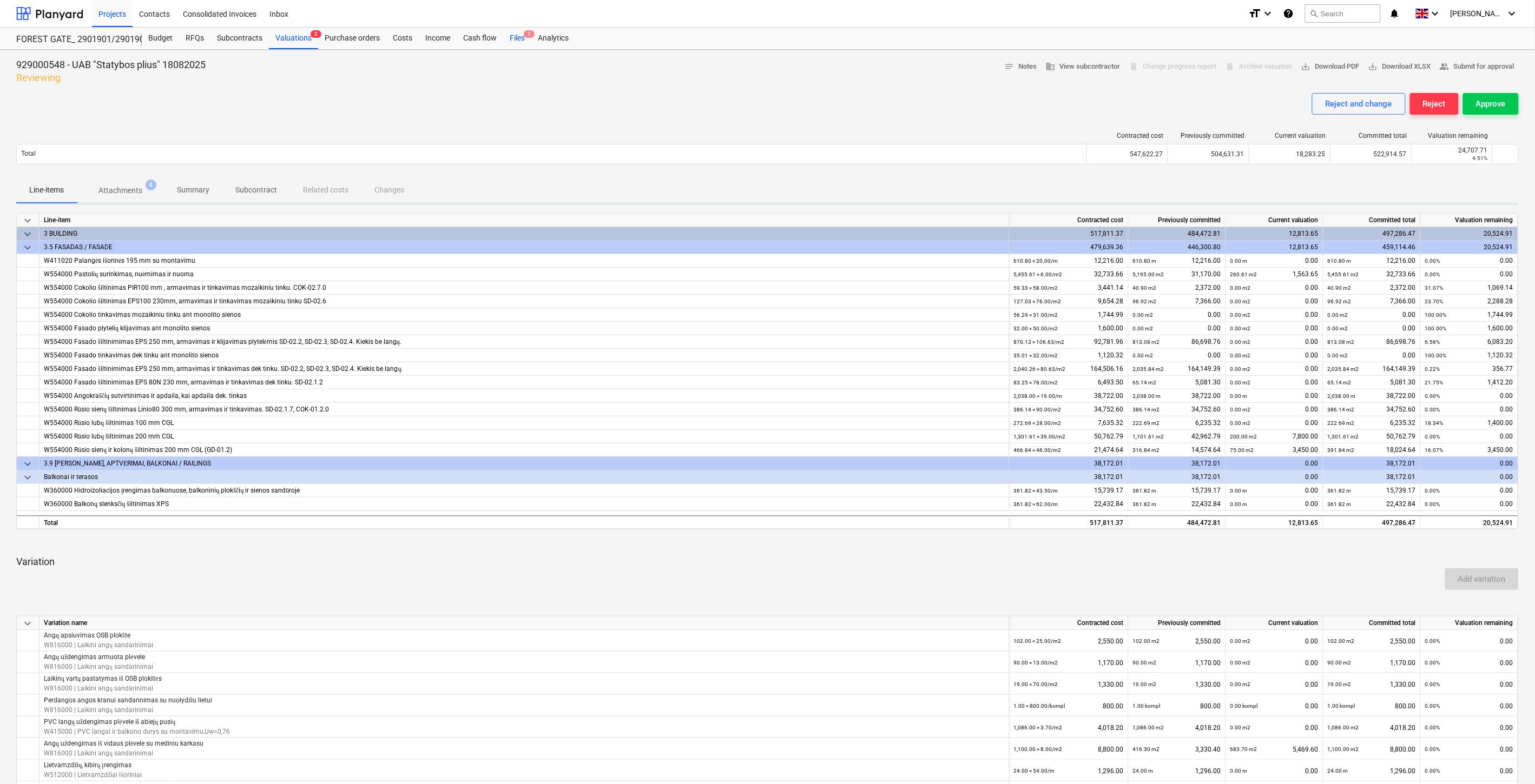
drag, startPoint x: 515, startPoint y: 37, endPoint x: 515, endPoint y: 44, distance: 7.0
click at [515, 37] on div "Files 7" at bounding box center [517, 38] width 28 height 22
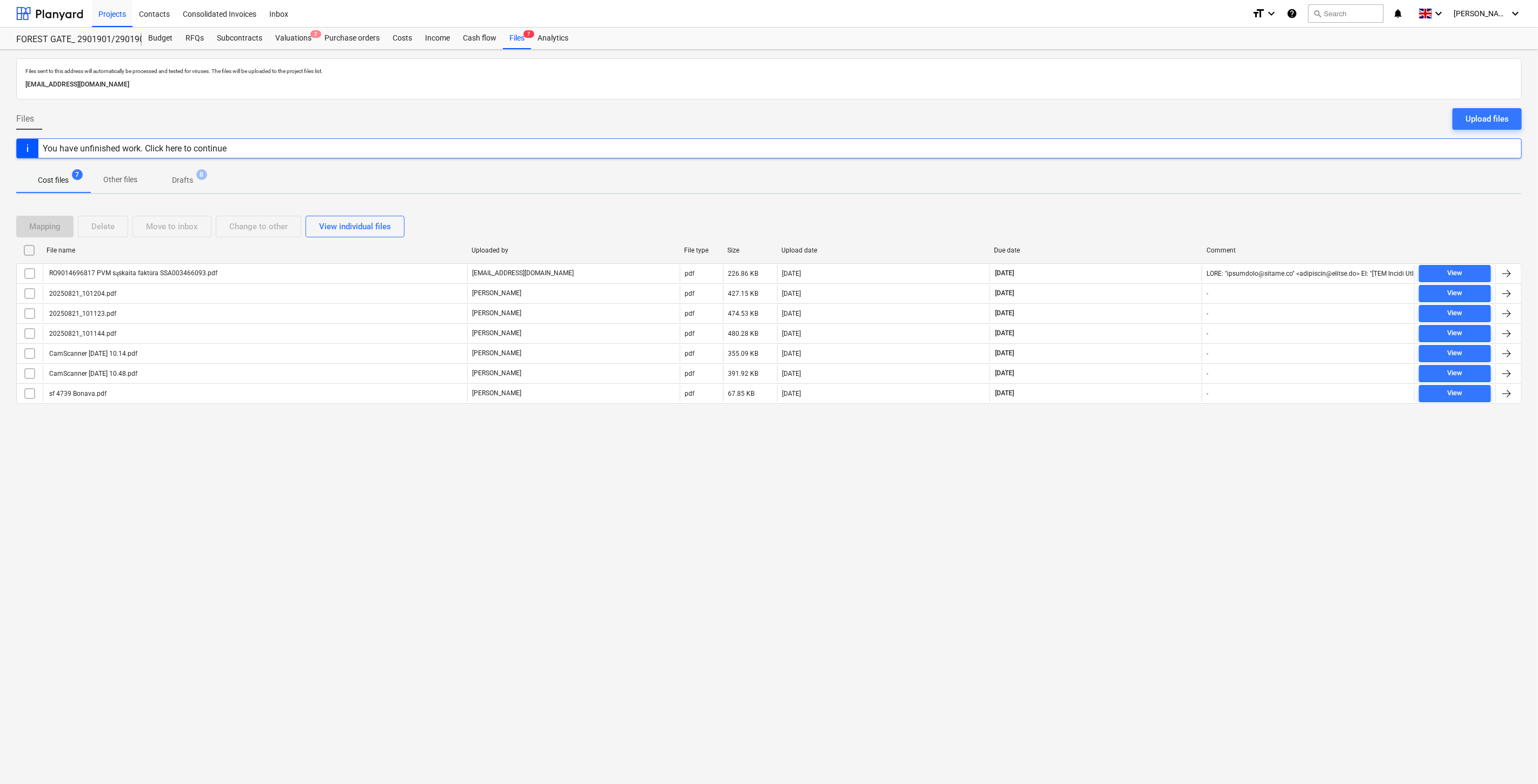
click at [1121, 231] on div "Mapping Delete Move to inbox Change to other View individual files" at bounding box center [769, 226] width 1506 height 22
click at [1167, 211] on div "Mapping Delete Move to inbox Change to other View individual files File name Up…" at bounding box center [769, 314] width 1506 height 223
click at [1130, 558] on div "Files sent to this address will automatically be processed and tested for virus…" at bounding box center [769, 417] width 1538 height 734
drag, startPoint x: 1095, startPoint y: 529, endPoint x: 1095, endPoint y: 522, distance: 7.0
click at [1095, 528] on div "Files sent to this address will automatically be processed and tested for virus…" at bounding box center [769, 417] width 1538 height 734
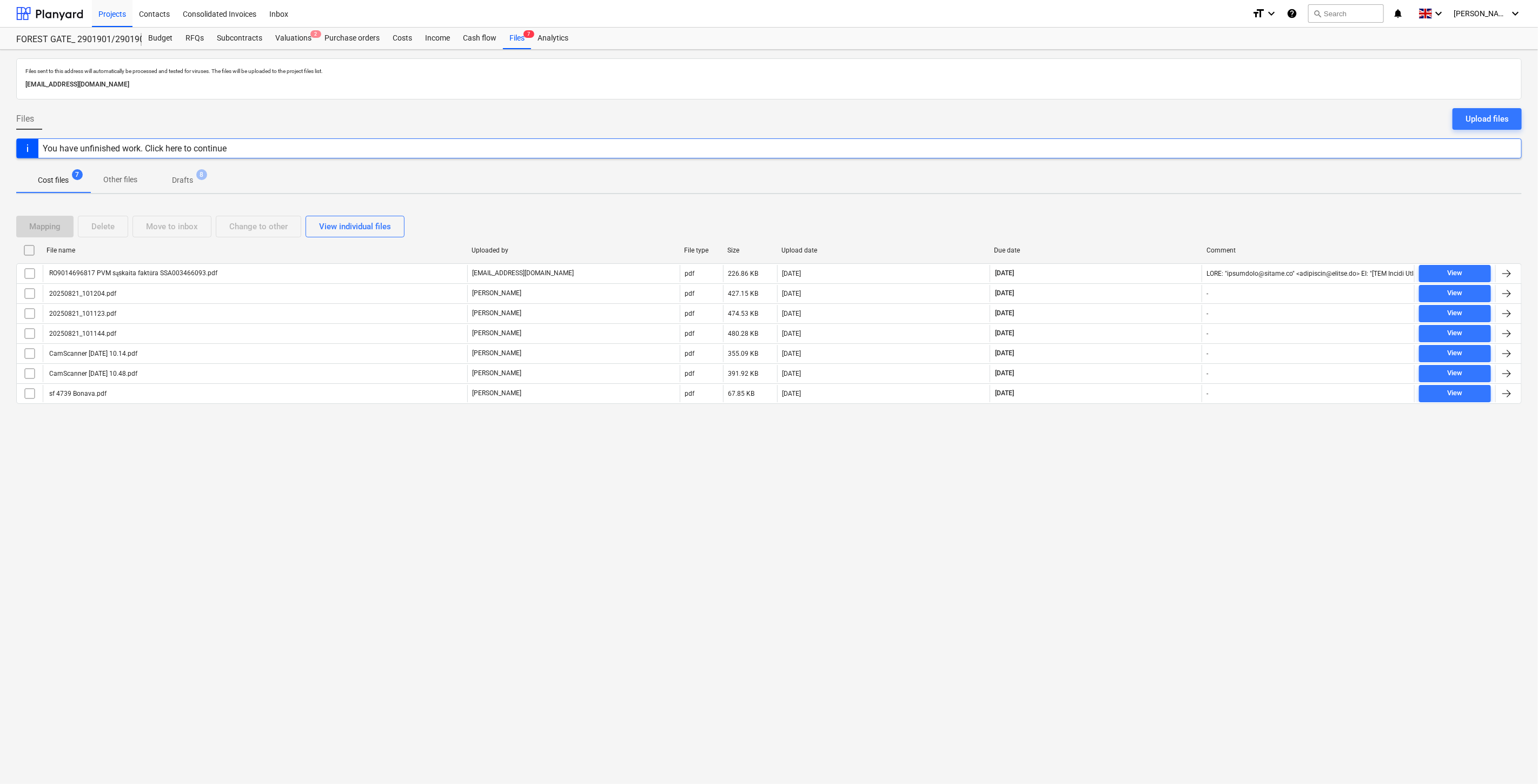
click at [1100, 500] on div "Files sent to this address will automatically be processed and tested for virus…" at bounding box center [769, 417] width 1538 height 734
click at [159, 39] on div "Budget" at bounding box center [159, 38] width 37 height 22
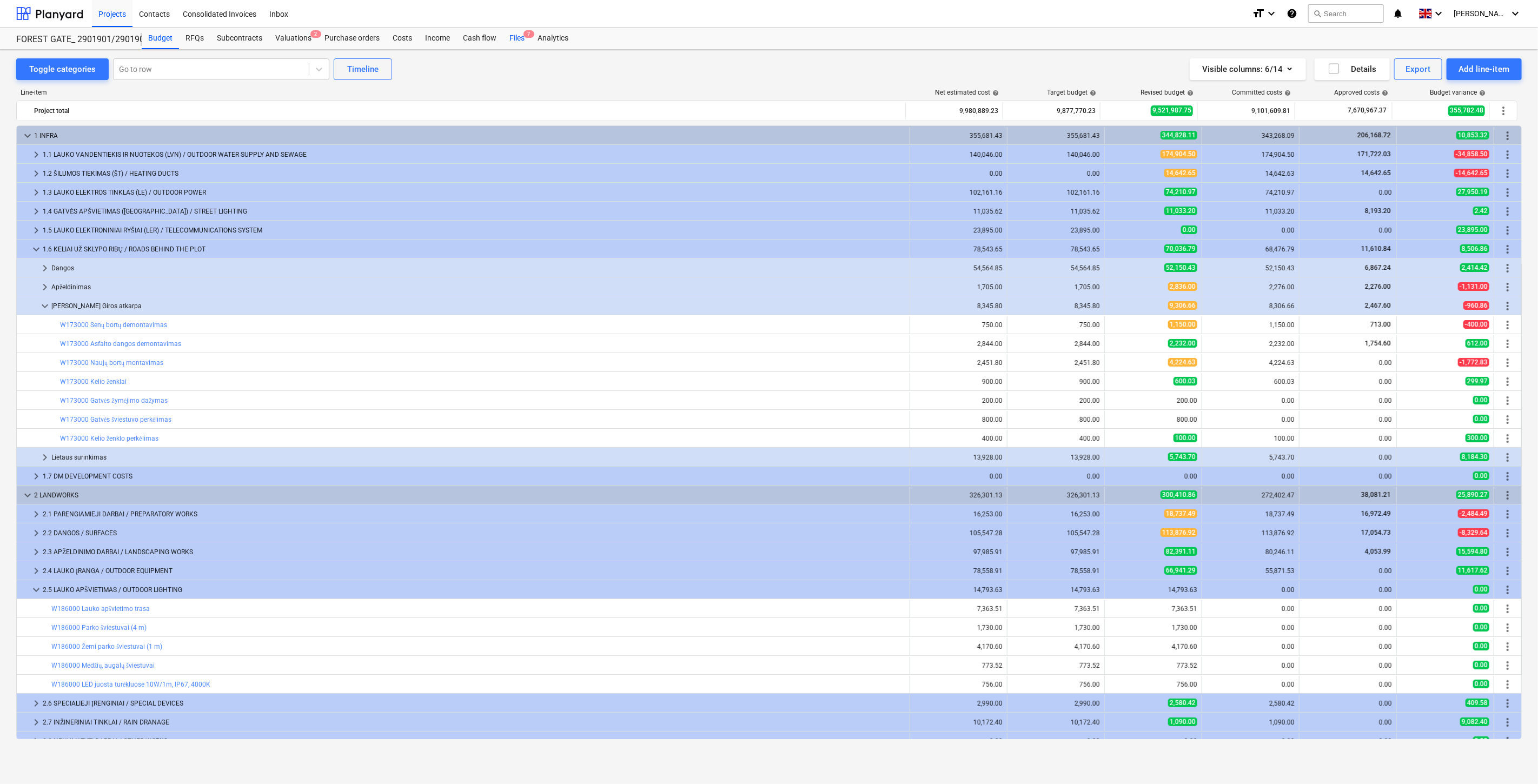
click at [511, 40] on div "Files 7" at bounding box center [517, 38] width 28 height 22
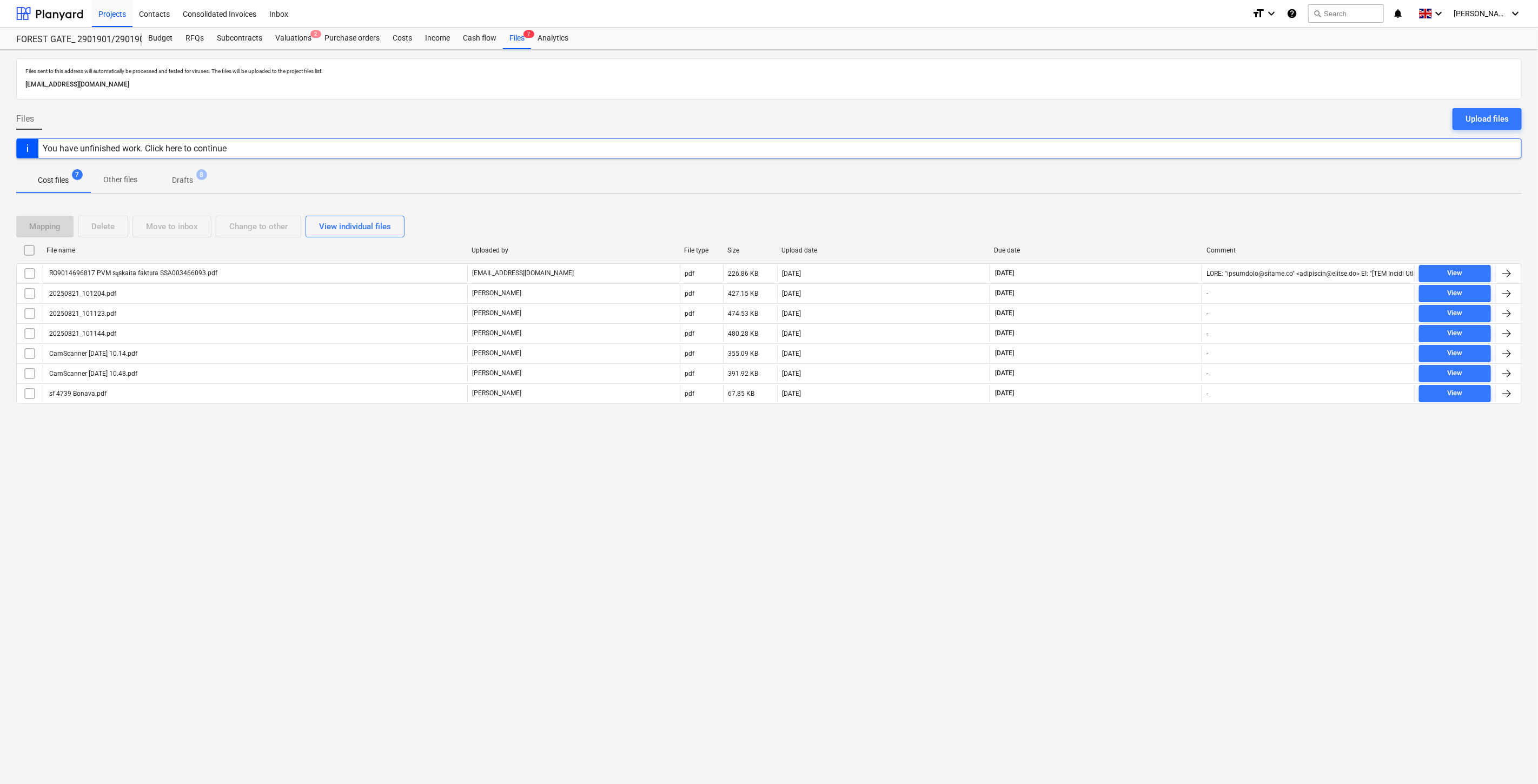
click at [1108, 235] on div "Mapping Delete Move to inbox Change to other View individual files" at bounding box center [769, 226] width 1506 height 22
click at [1134, 219] on div "Mapping Delete Move to inbox Change to other View individual files" at bounding box center [769, 226] width 1506 height 22
click at [589, 221] on div "Mapping Delete Move to inbox Change to other View individual files" at bounding box center [769, 226] width 1506 height 22
drag, startPoint x: 296, startPoint y: 37, endPoint x: 298, endPoint y: 47, distance: 10.2
click at [296, 37] on div "Valuations 2" at bounding box center [293, 38] width 49 height 22
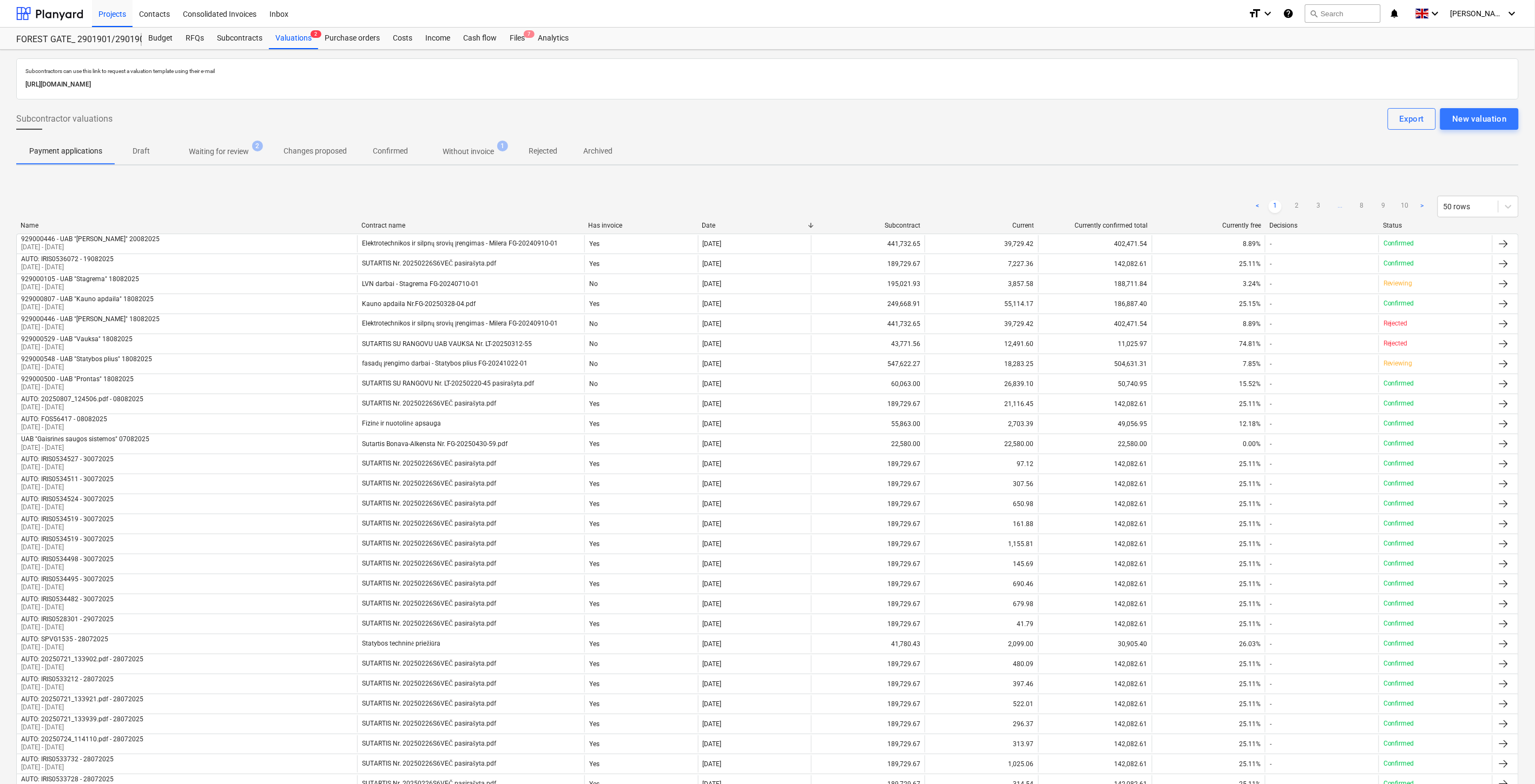
click at [845, 145] on div "Payment applications Draft Waiting for review 2 Changes proposed Confirmed With…" at bounding box center [767, 152] width 1502 height 26
drag, startPoint x: 893, startPoint y: 134, endPoint x: 664, endPoint y: 144, distance: 229.2
click at [890, 134] on div "Subcontractors can use this link to request a valuation template using their e-…" at bounding box center [767, 673] width 1502 height 1229
click at [1211, 133] on div "Subcontractors can use this link to request a valuation template using their e-…" at bounding box center [767, 673] width 1502 height 1229
click at [1225, 125] on div "Subcontractor valuations Export New valuation" at bounding box center [767, 119] width 1502 height 22
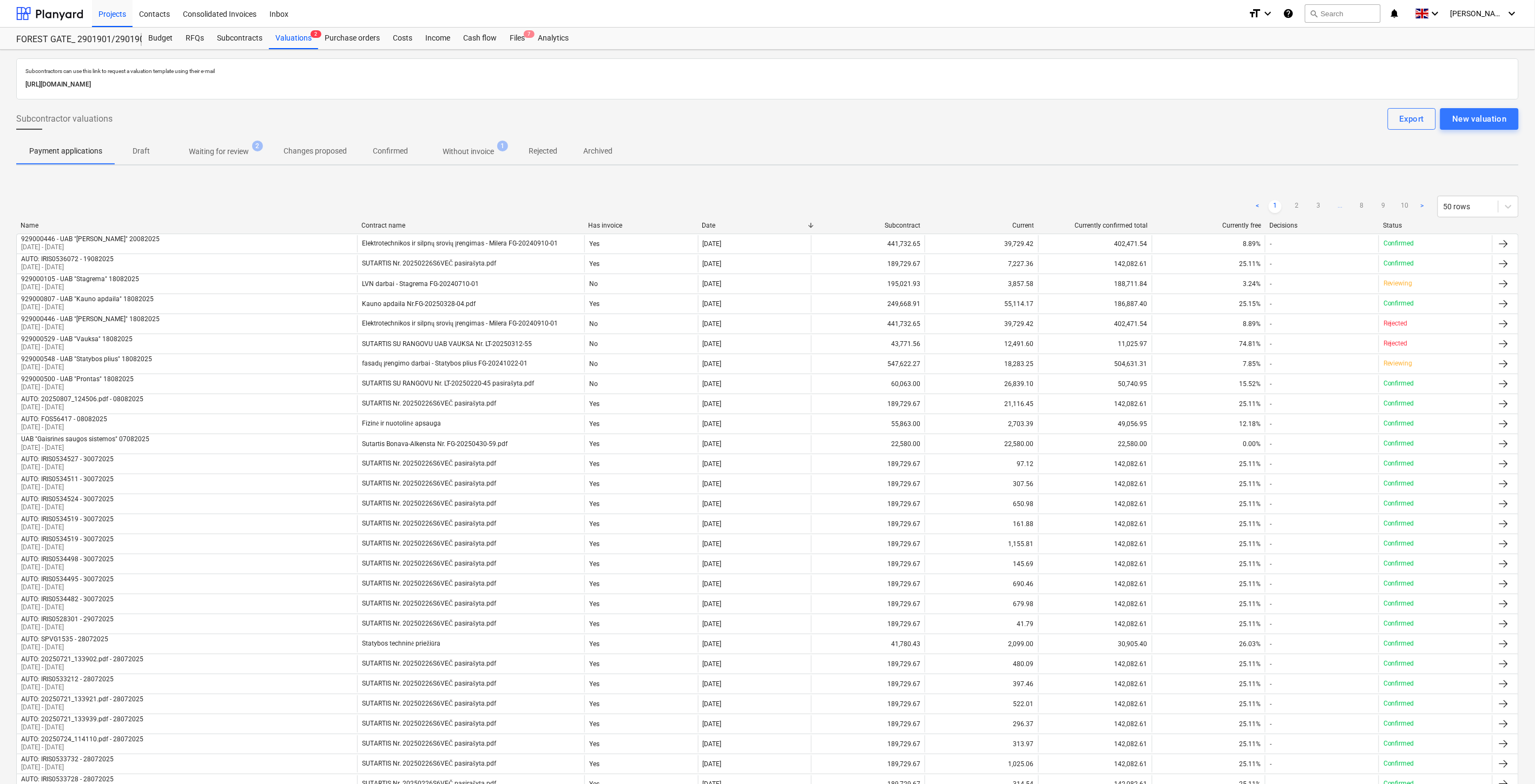
click at [1236, 118] on div "Subcontractor valuations Export New valuation" at bounding box center [767, 119] width 1502 height 22
click at [1242, 115] on div "Subcontractor valuations Export New valuation" at bounding box center [767, 119] width 1502 height 22
click at [1213, 136] on div "Subcontractors can use this link to request a valuation template using their e-…" at bounding box center [767, 673] width 1502 height 1229
click at [1226, 126] on div "Subcontractor valuations Export New valuation" at bounding box center [767, 119] width 1502 height 22
click at [1219, 147] on div "Payment applications Draft Waiting for review 2 Changes proposed Confirmed With…" at bounding box center [767, 152] width 1502 height 26
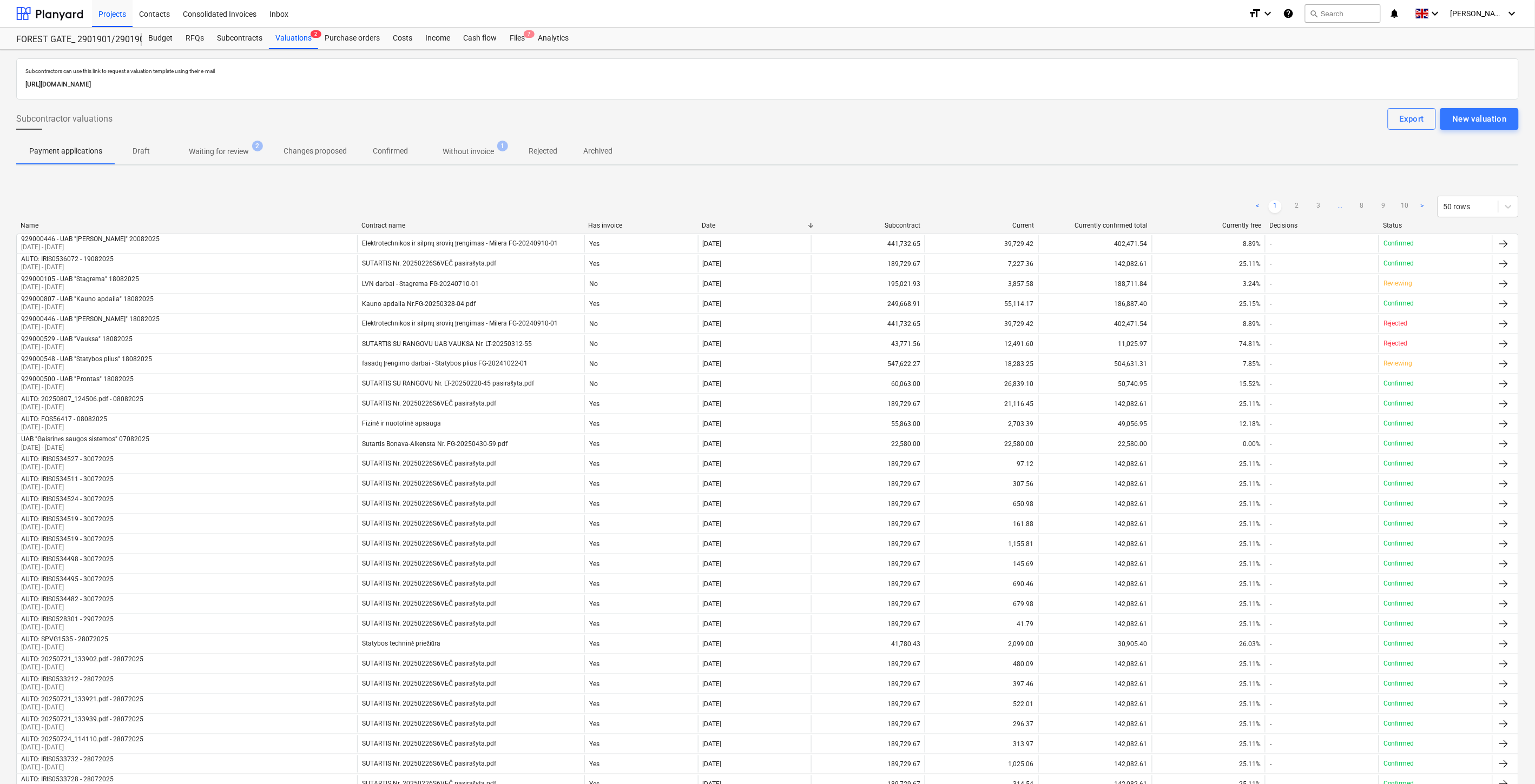
drag, startPoint x: 1214, startPoint y: 130, endPoint x: 1248, endPoint y: 128, distance: 34.1
click at [1237, 128] on div "Subcontractor valuations Export New valuation" at bounding box center [767, 119] width 1502 height 22
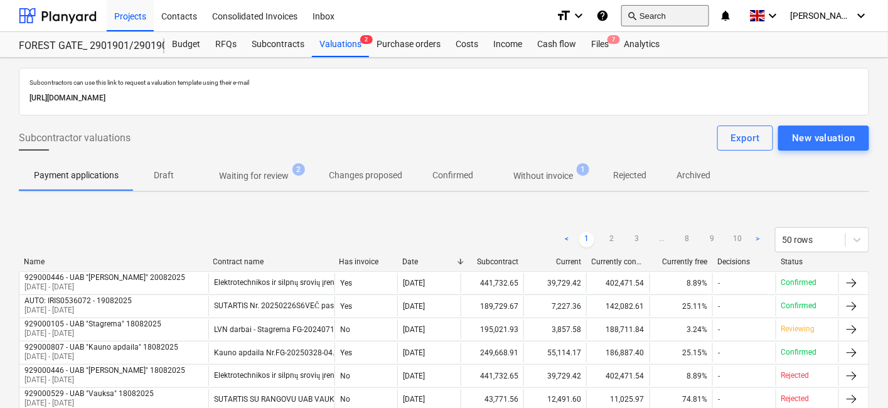
click at [709, 14] on button "search Search" at bounding box center [665, 15] width 88 height 21
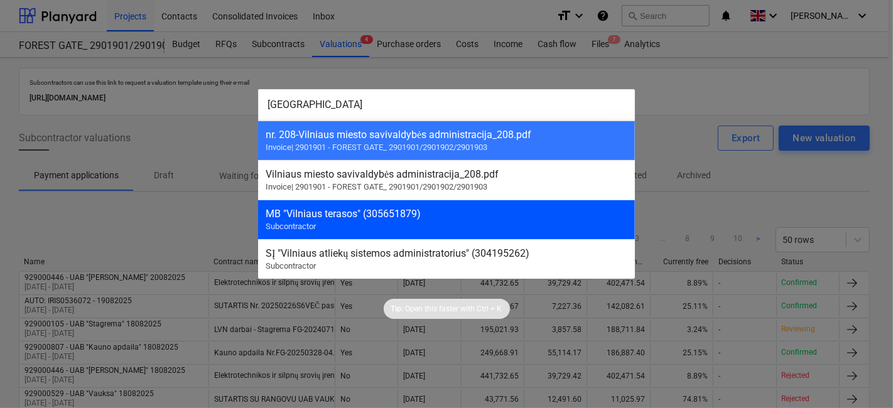
type input "[GEOGRAPHIC_DATA]"
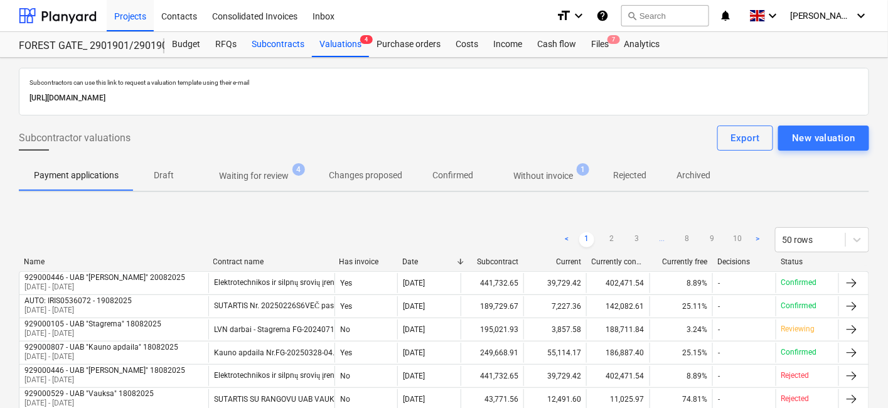
drag, startPoint x: 298, startPoint y: 45, endPoint x: 303, endPoint y: 55, distance: 10.7
click at [297, 45] on div "Subcontracts" at bounding box center [278, 44] width 68 height 25
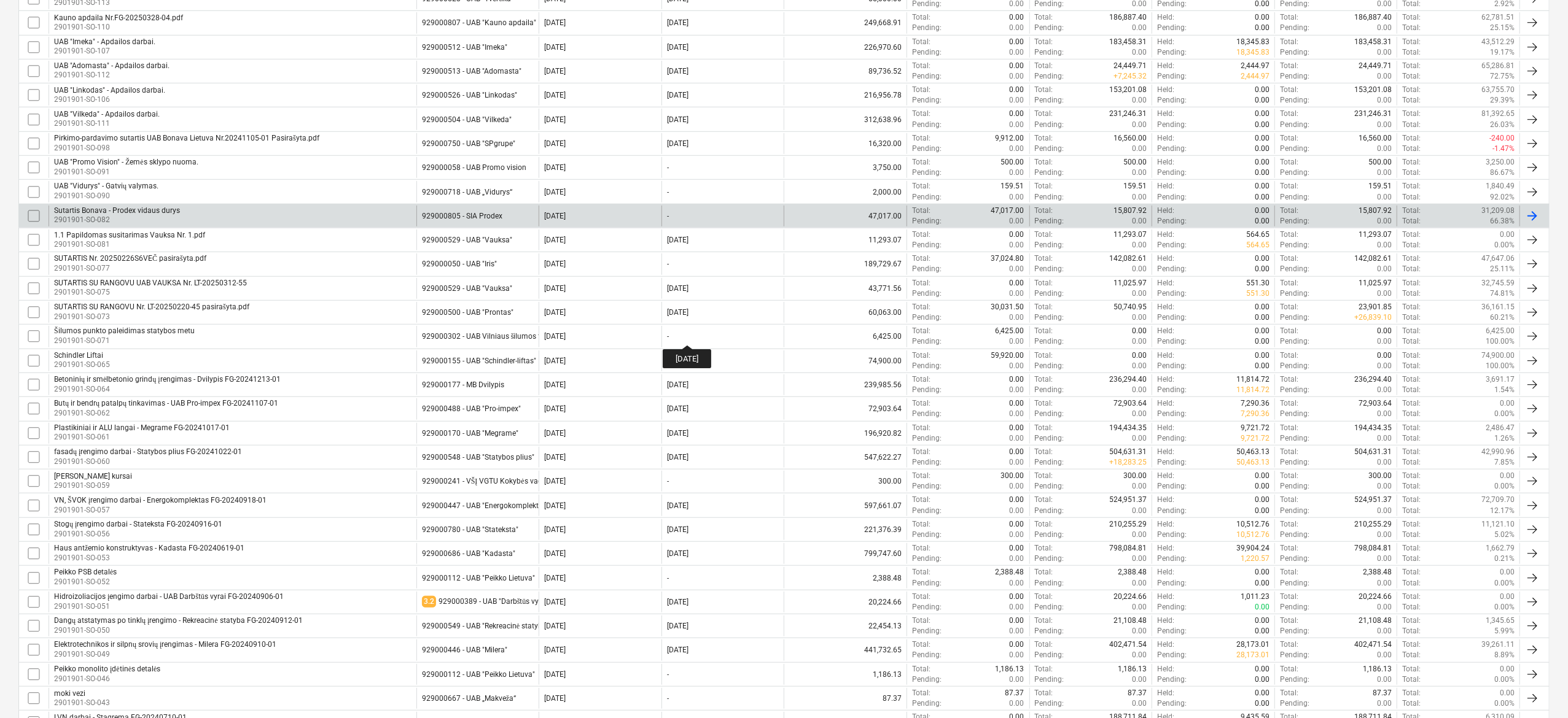
scroll to position [856, 0]
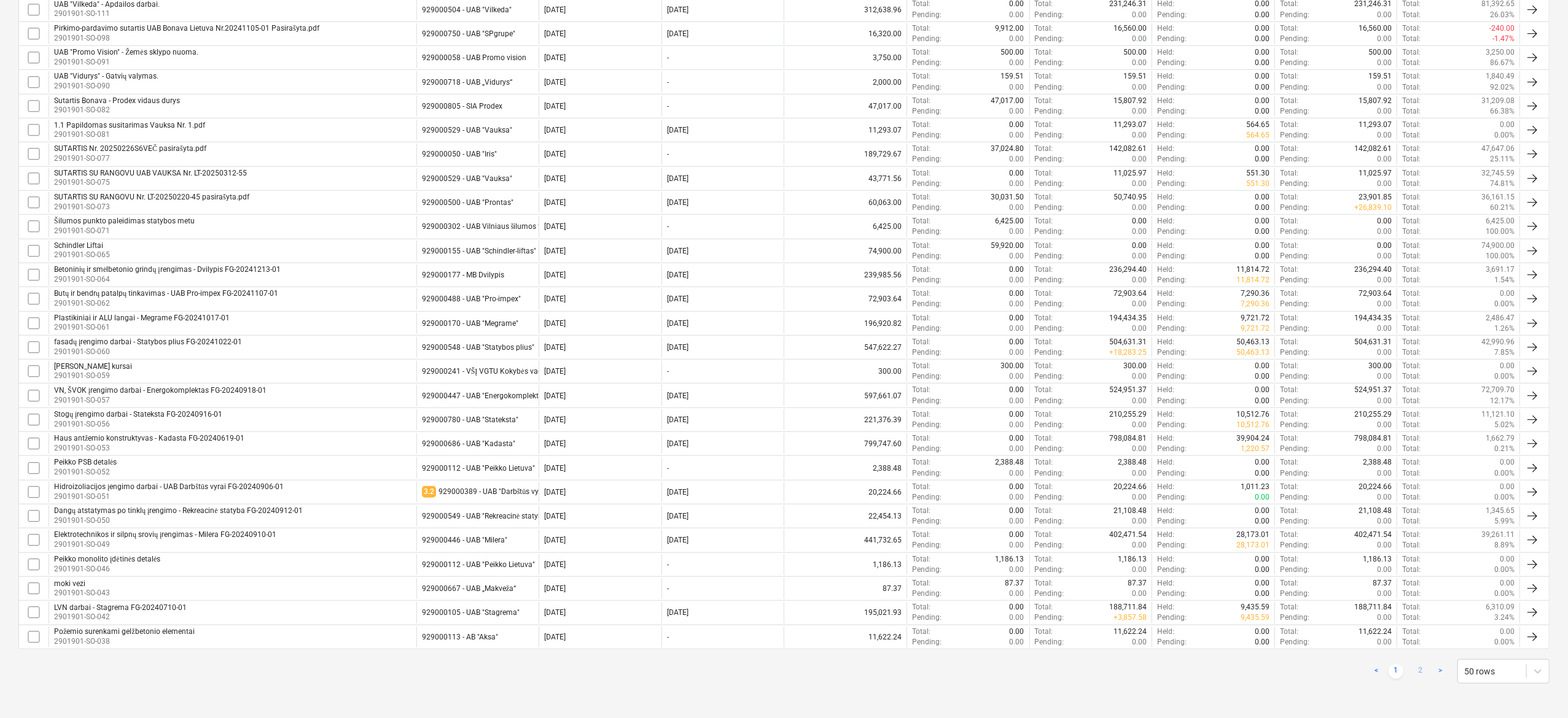
click at [1426, 670] on link "2" at bounding box center [1419, 671] width 15 height 15
checkbox input "false"
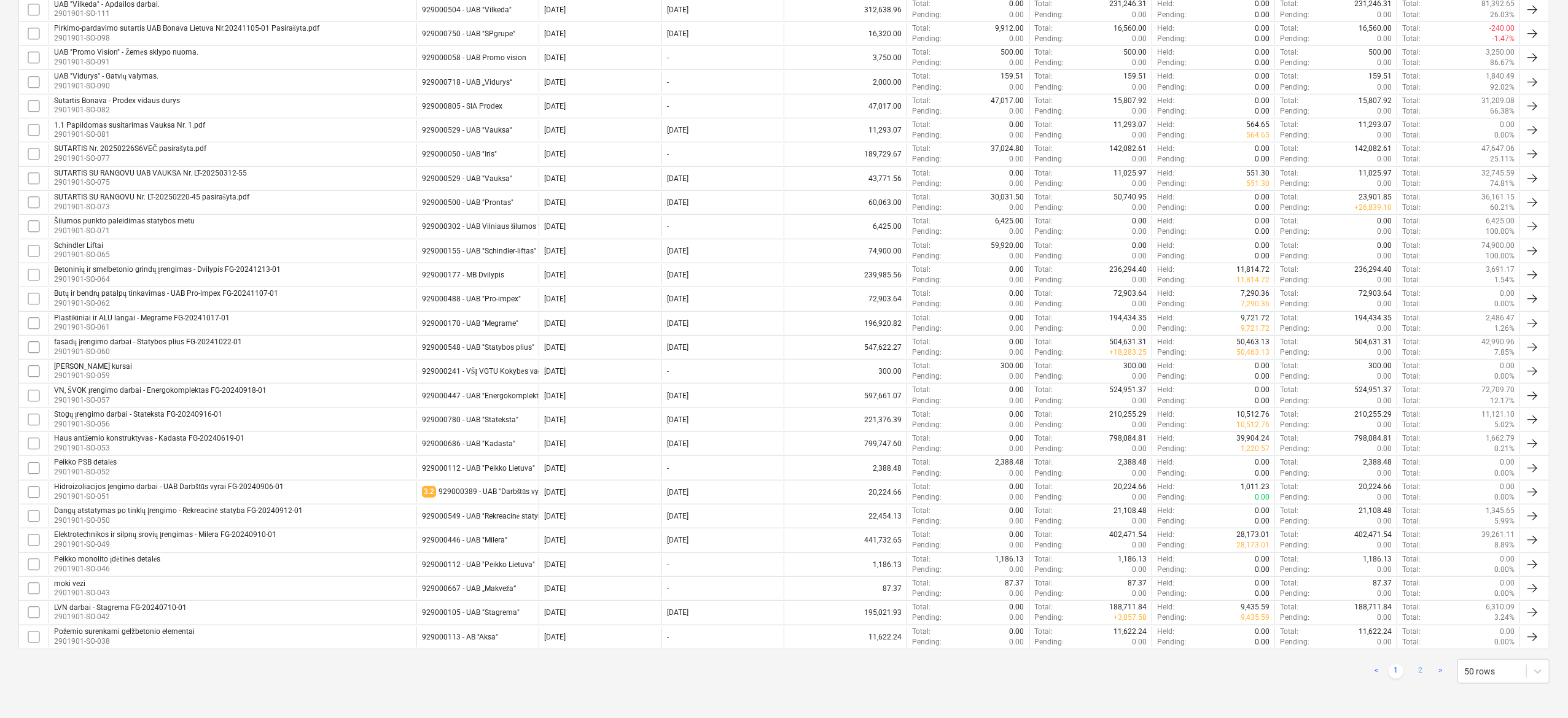
checkbox input "false"
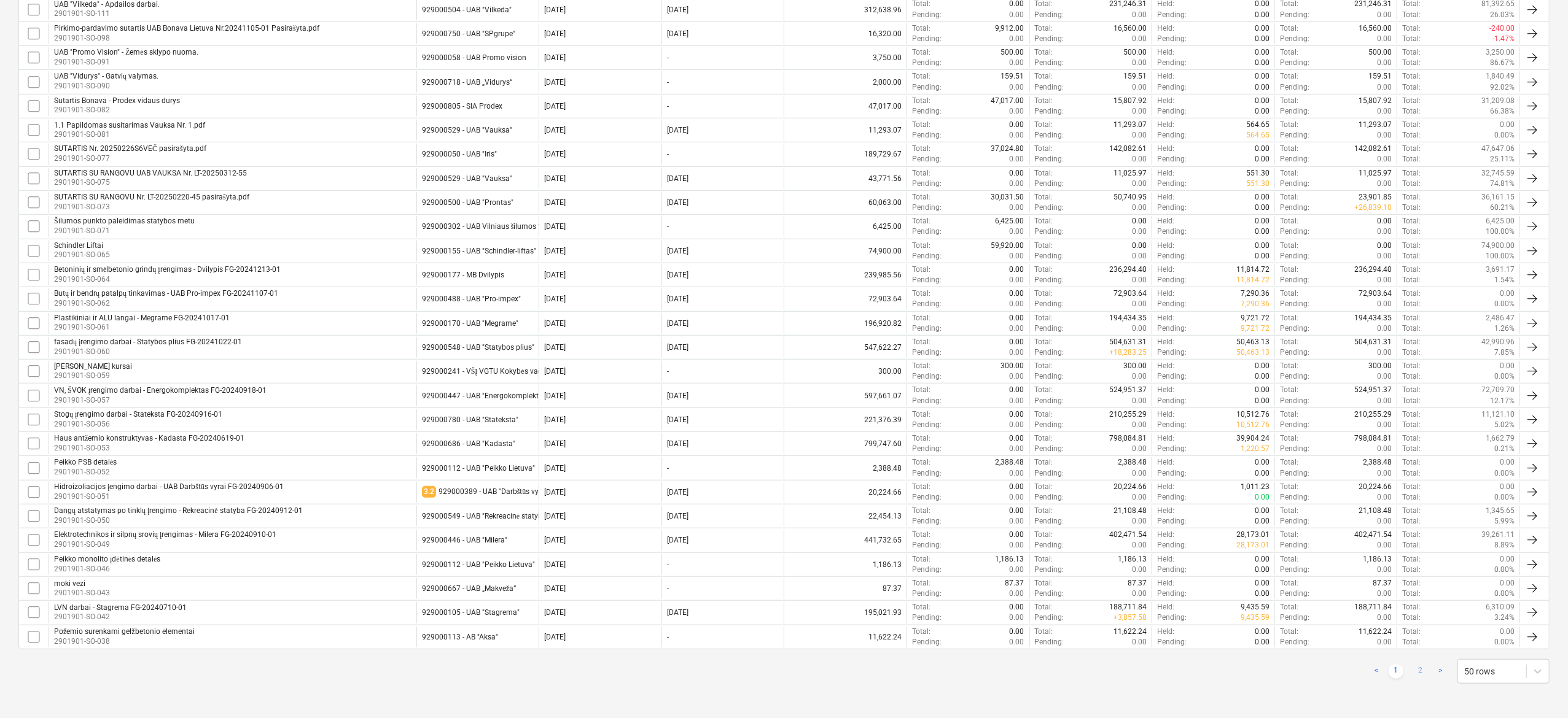
checkbox input "false"
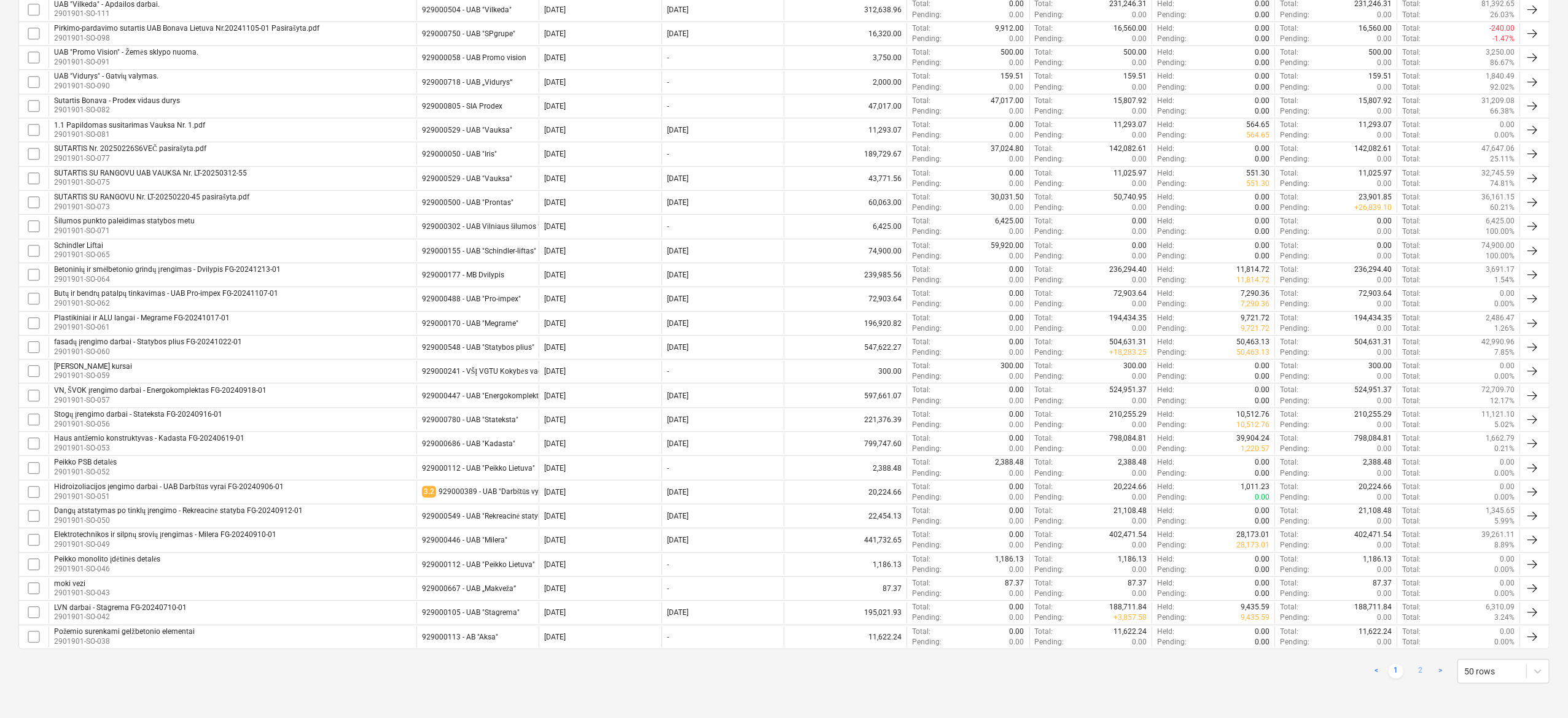
checkbox input "false"
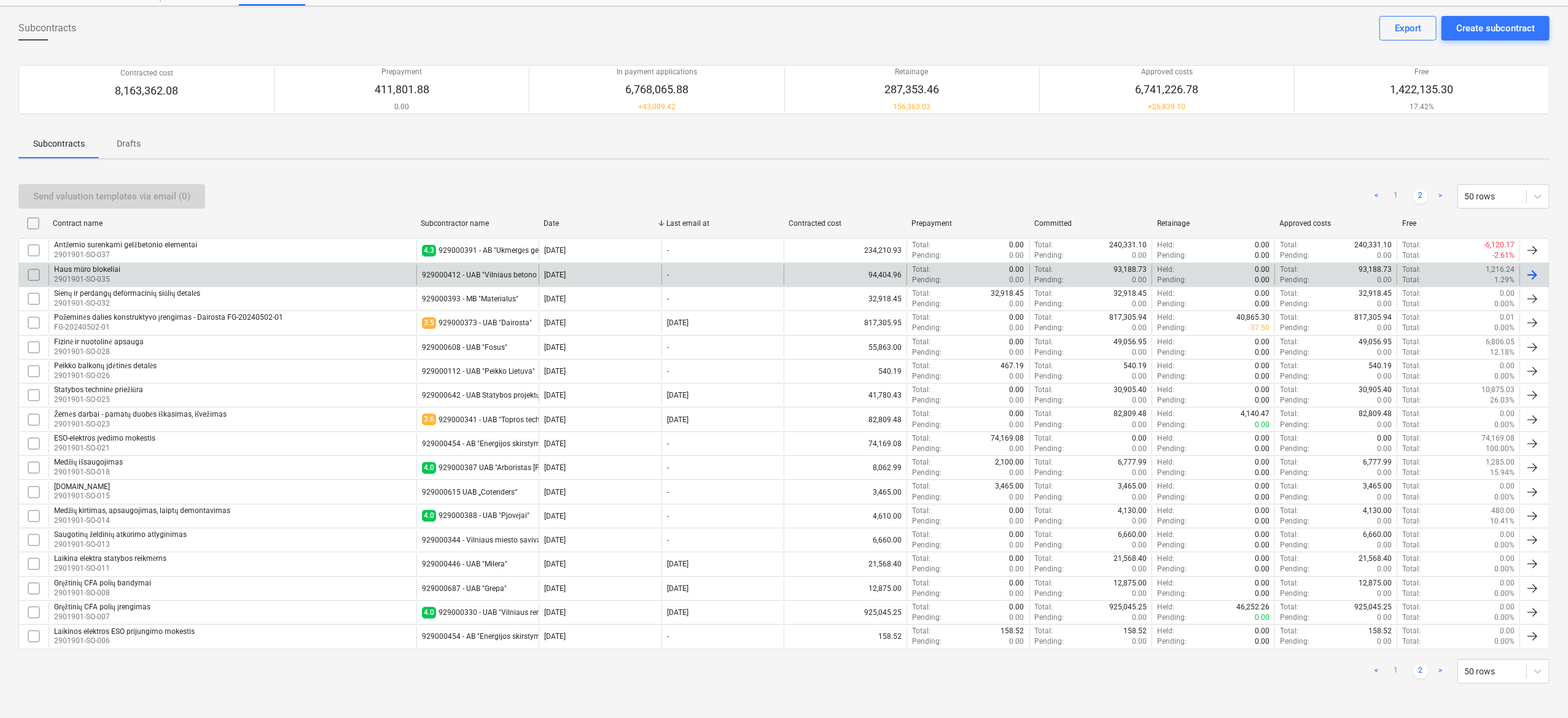
click at [519, 275] on div "929000412 - UAB "Vilniaus betono gaminiai"" at bounding box center [496, 275] width 149 height 9
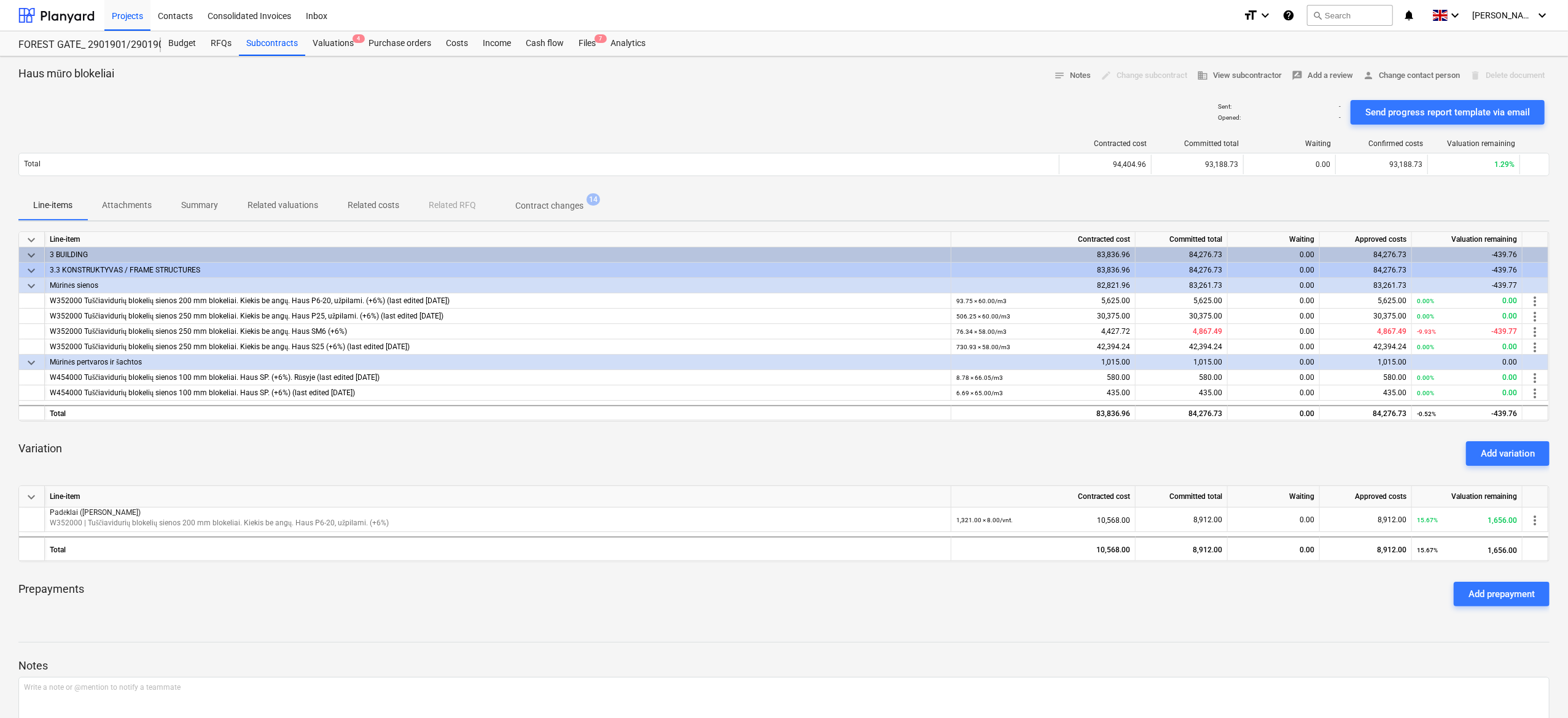
click at [1052, 456] on div "Variation Add variation" at bounding box center [784, 453] width 1531 height 44
click at [1064, 451] on div "Variation Add variation" at bounding box center [784, 453] width 1531 height 44
click at [184, 44] on div "Budget" at bounding box center [181, 43] width 42 height 24
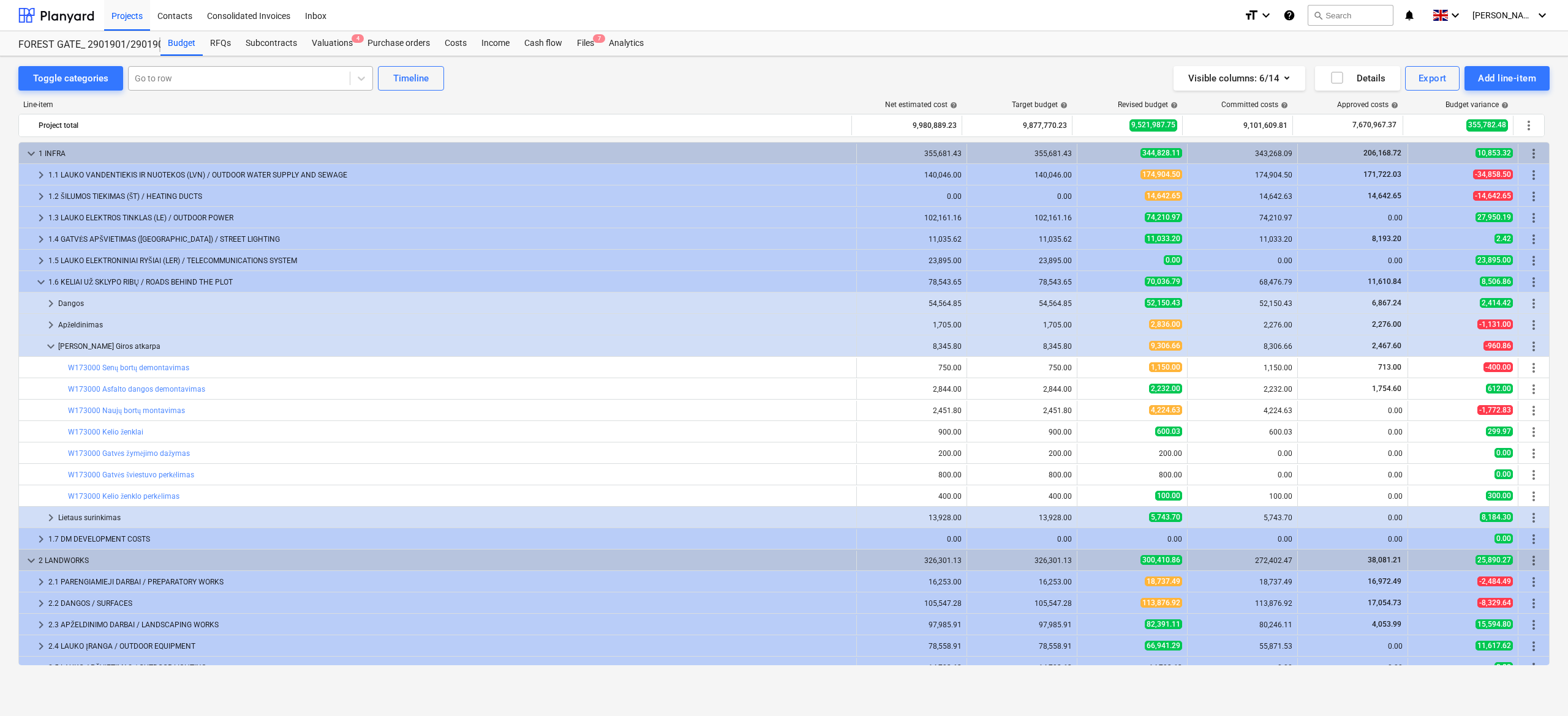
click at [292, 75] on div at bounding box center [239, 78] width 209 height 13
type input "padėklai"
click at [504, 97] on div "Line-item Net estimated cost help Target budget help Revised budget help Commit…" at bounding box center [784, 385] width 1531 height 589
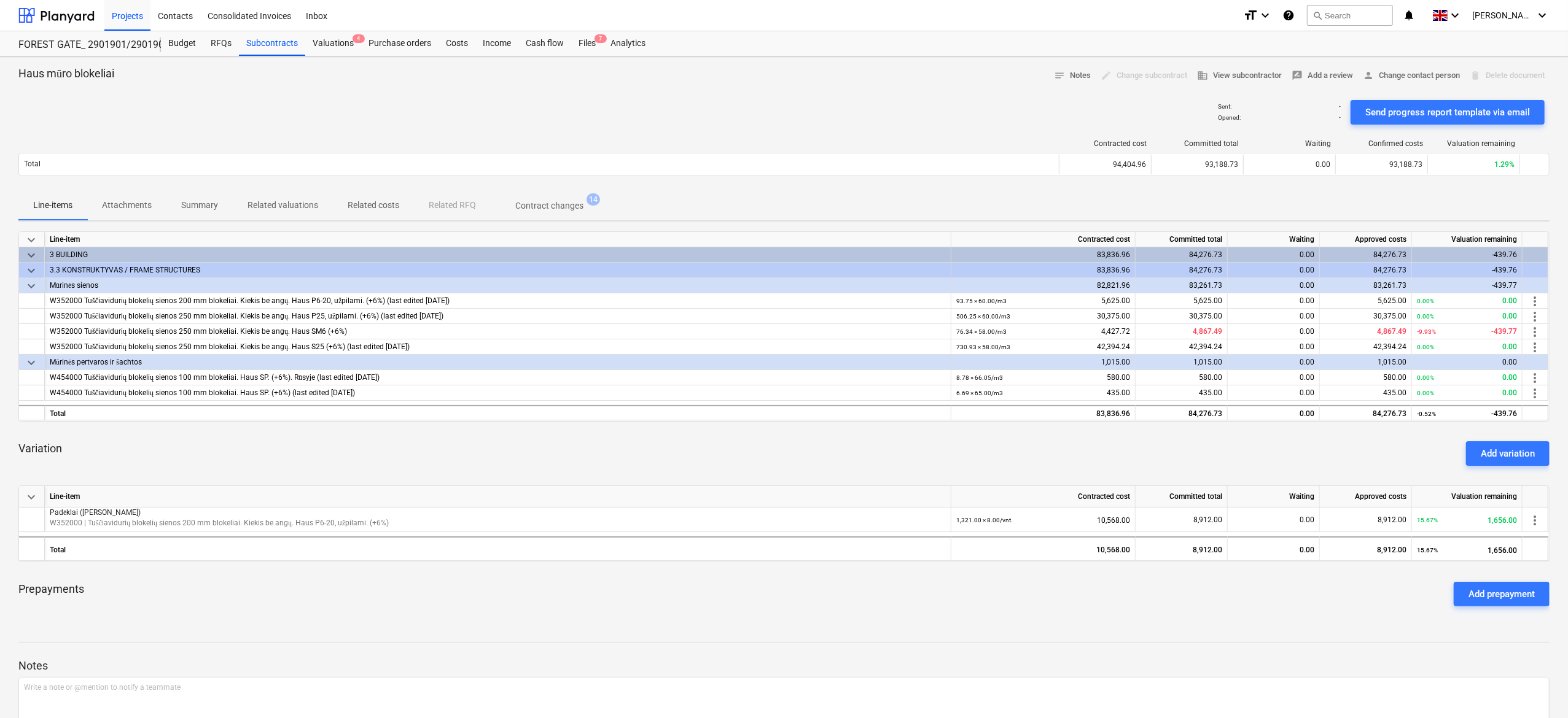
click at [544, 451] on div "Variation Add variation" at bounding box center [784, 453] width 1531 height 44
click at [603, 448] on div "Variation Add variation" at bounding box center [784, 453] width 1531 height 44
drag, startPoint x: 1019, startPoint y: 518, endPoint x: 914, endPoint y: 513, distance: 105.1
click at [0, 0] on div "Padėklai ([PERSON_NAME] grąžinama) W352000 | Tuščiavidurių blokelių sienos 200 …" at bounding box center [0, 0] width 0 height 0
click at [936, 466] on div "Variation Add variation" at bounding box center [784, 453] width 1531 height 44
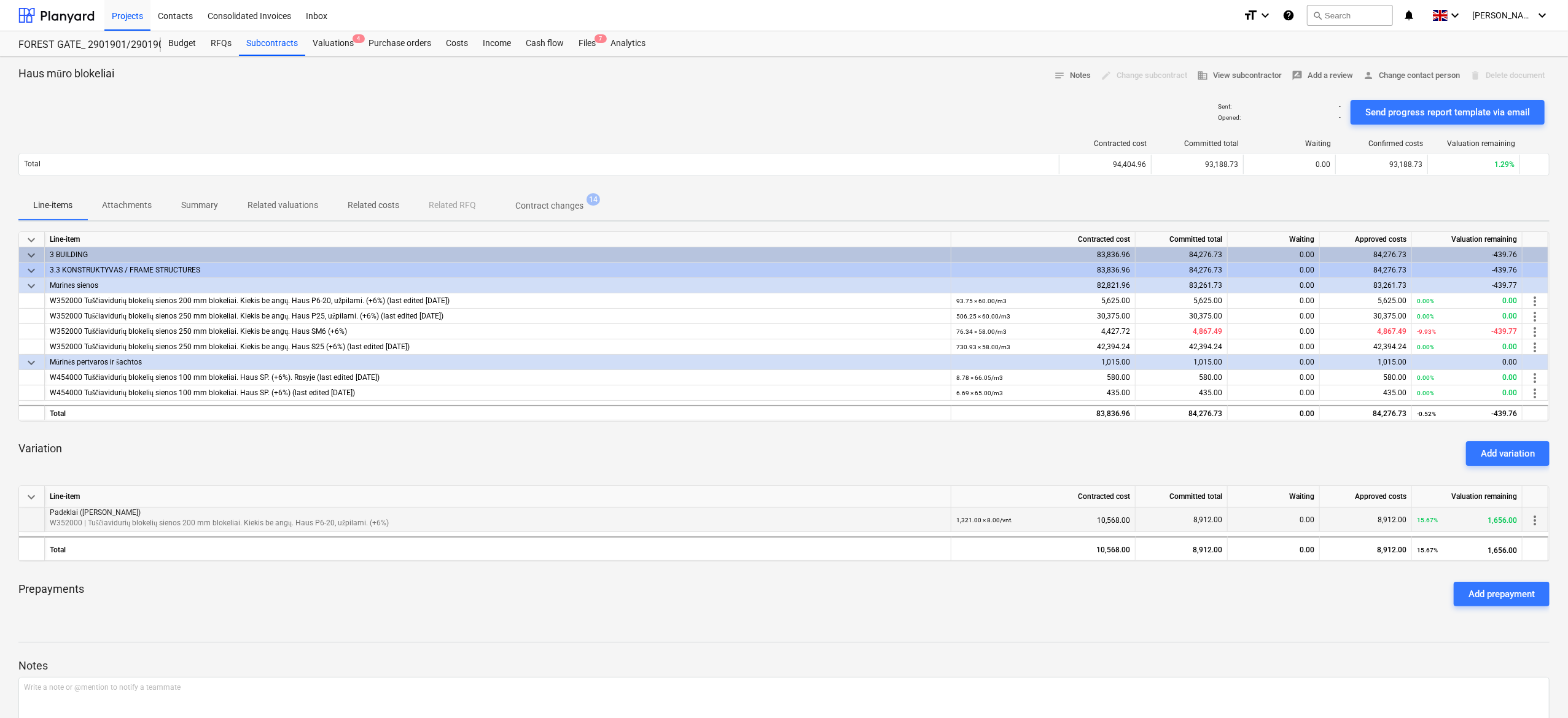
drag, startPoint x: 1130, startPoint y: 520, endPoint x: 1087, endPoint y: 520, distance: 43.0
click at [1087, 520] on div "1,321.00 × 8.00 / vnt. 10,568.00" at bounding box center [1043, 519] width 184 height 24
click at [1225, 523] on div "8,912.00" at bounding box center [1182, 519] width 92 height 24
drag, startPoint x: 1222, startPoint y: 522, endPoint x: 1178, endPoint y: 520, distance: 44.0
click at [1178, 520] on div "8,912.00" at bounding box center [1182, 519] width 92 height 24
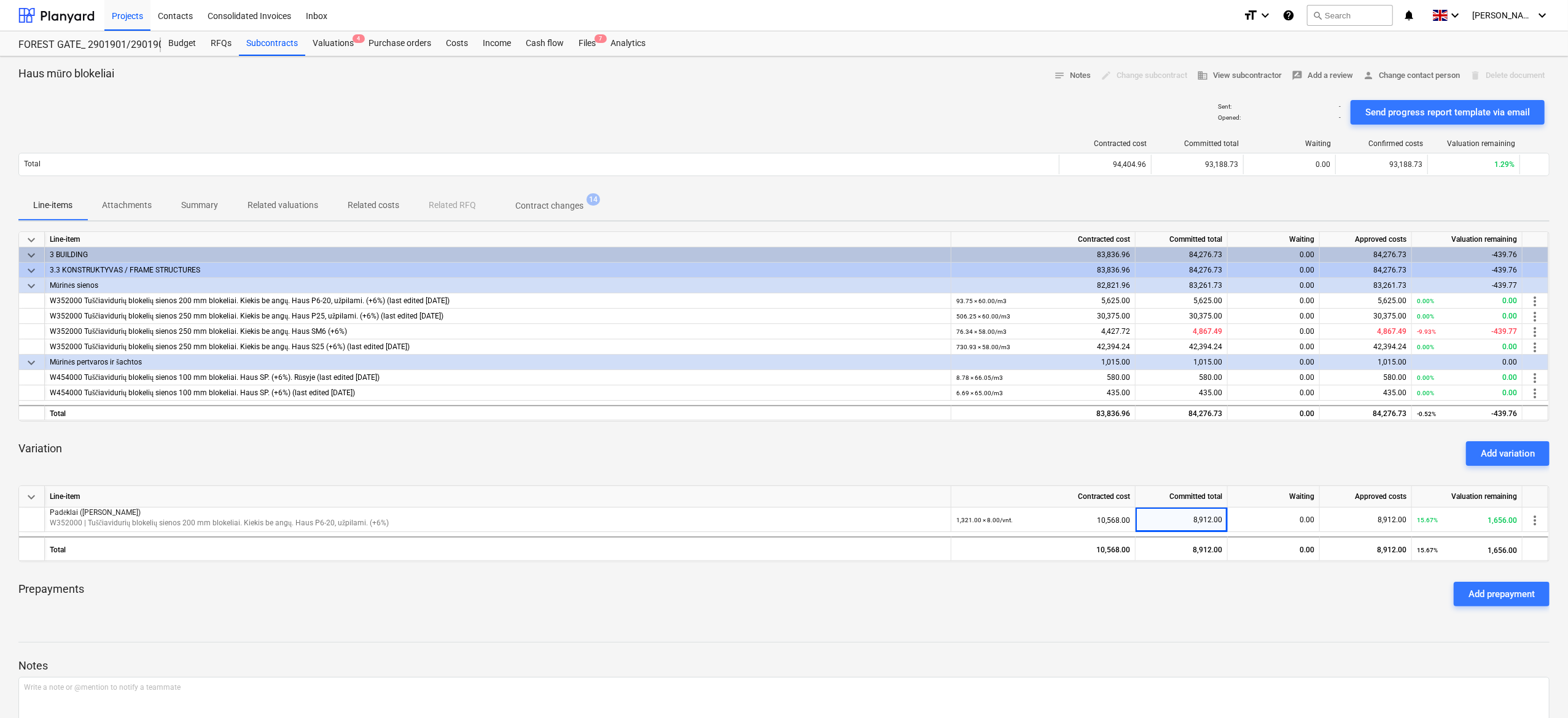
click at [1444, 474] on div "Variation Add variation" at bounding box center [784, 453] width 1531 height 44
drag, startPoint x: 1516, startPoint y: 523, endPoint x: 1484, endPoint y: 525, distance: 32.1
click at [1484, 525] on div "15.67% 1,656.00" at bounding box center [1466, 520] width 100 height 25
click at [1271, 465] on div "Variation Add variation" at bounding box center [784, 453] width 1531 height 44
click at [1315, 451] on div "Variation Add variation" at bounding box center [784, 453] width 1531 height 44
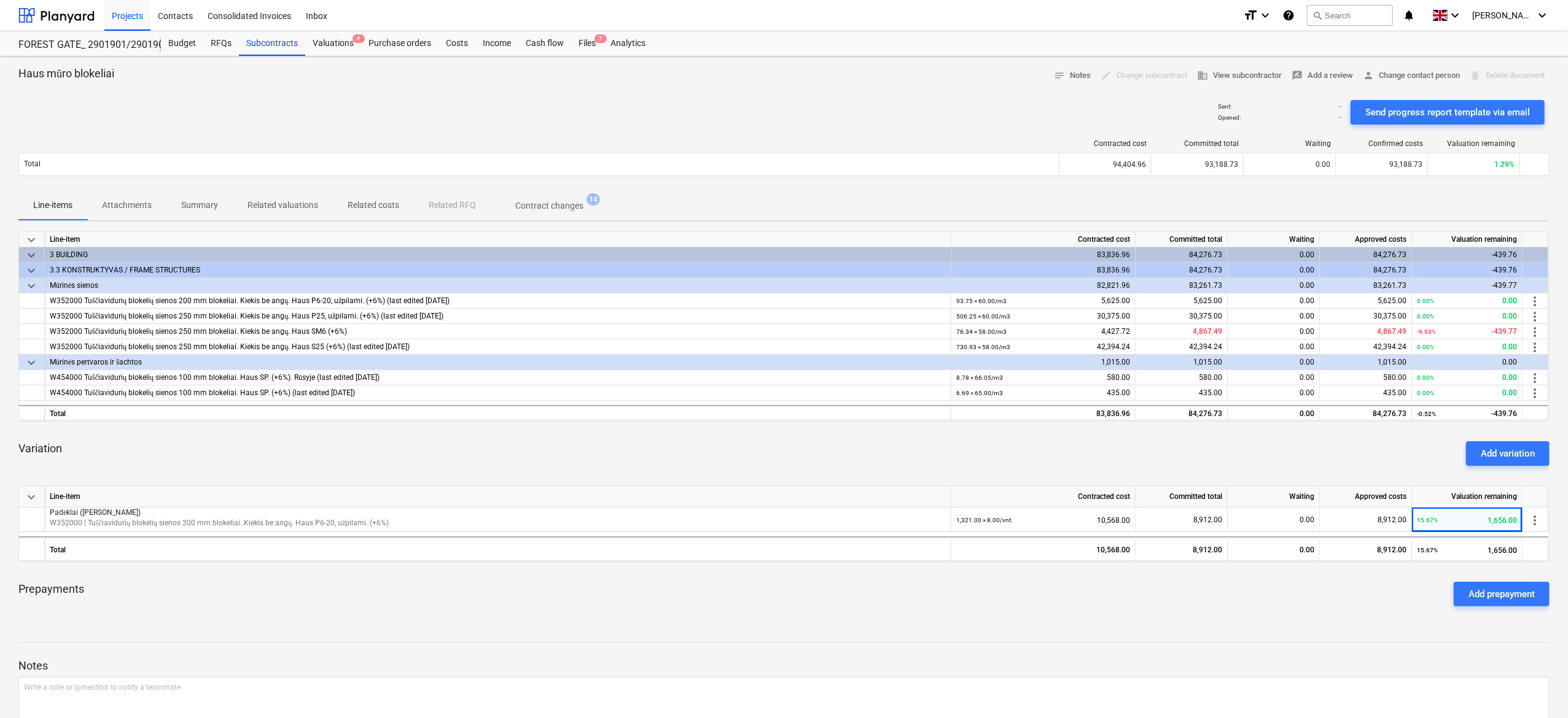
click at [1244, 446] on div "Variation Add variation" at bounding box center [784, 453] width 1531 height 44
click at [1263, 441] on div "Variation Add variation" at bounding box center [784, 453] width 1531 height 44
click at [1100, 581] on div "Prepayments Add prepayment" at bounding box center [784, 594] width 1531 height 44
drag, startPoint x: 1102, startPoint y: 581, endPoint x: 349, endPoint y: 612, distance: 753.6
click at [1086, 585] on div "Prepayments Add prepayment" at bounding box center [784, 594] width 1531 height 44
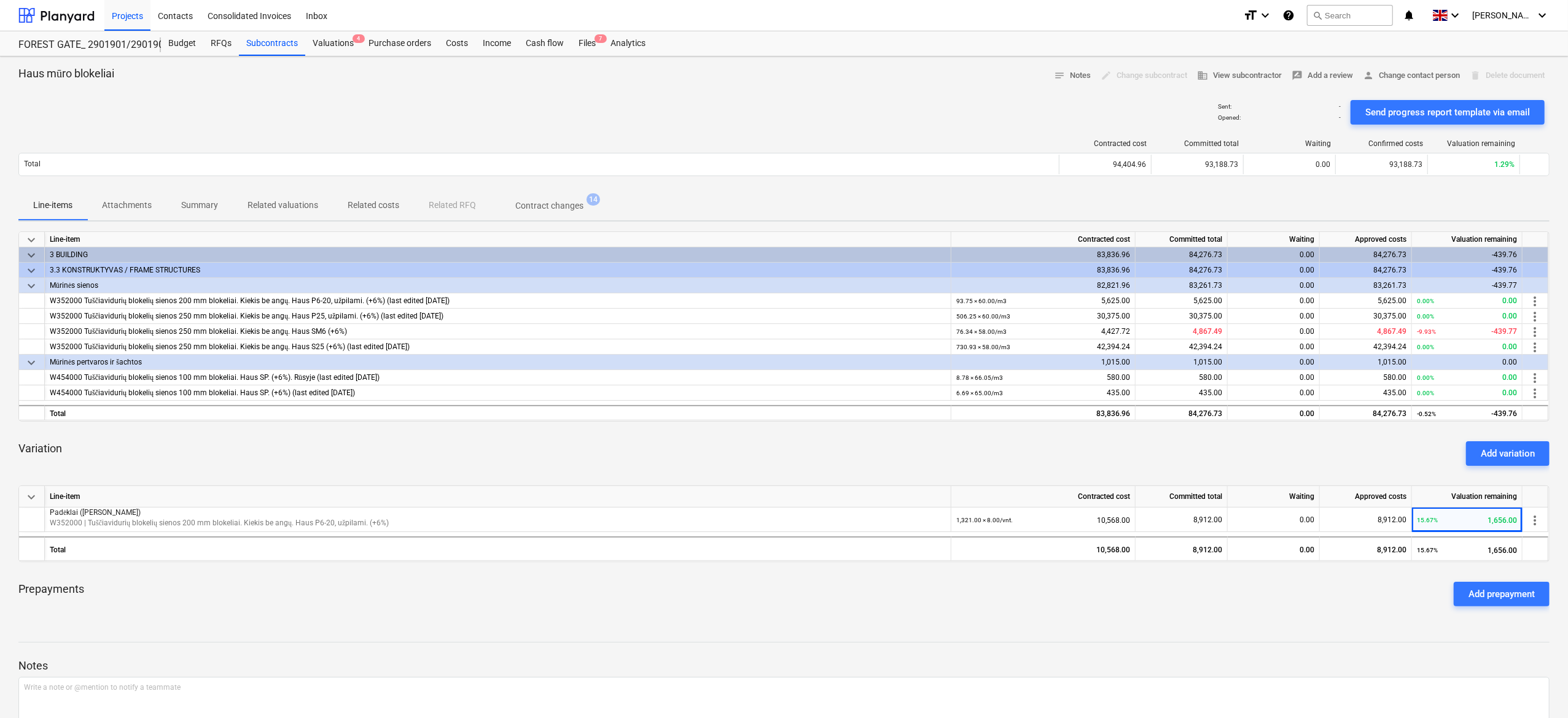
click at [1172, 612] on div "Prepayments Add prepayment" at bounding box center [784, 594] width 1531 height 44
click at [1203, 604] on div "Prepayments Add prepayment" at bounding box center [784, 594] width 1531 height 44
drag, startPoint x: 587, startPoint y: 34, endPoint x: 586, endPoint y: 54, distance: 20.0
click at [588, 34] on div "Files 7" at bounding box center [587, 43] width 32 height 24
